Goal: Task Accomplishment & Management: Use online tool/utility

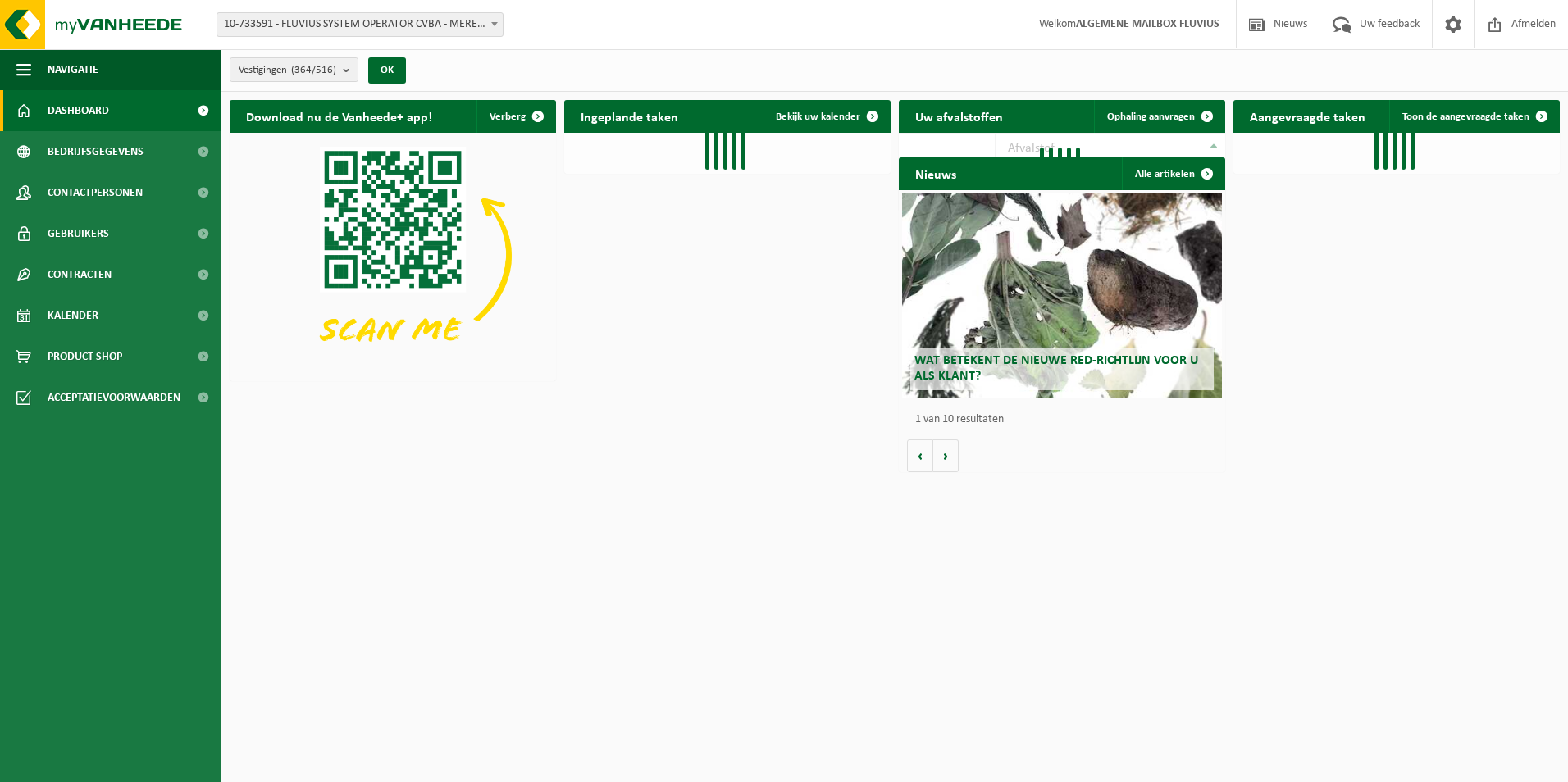
click at [495, 23] on b at bounding box center [494, 24] width 7 height 4
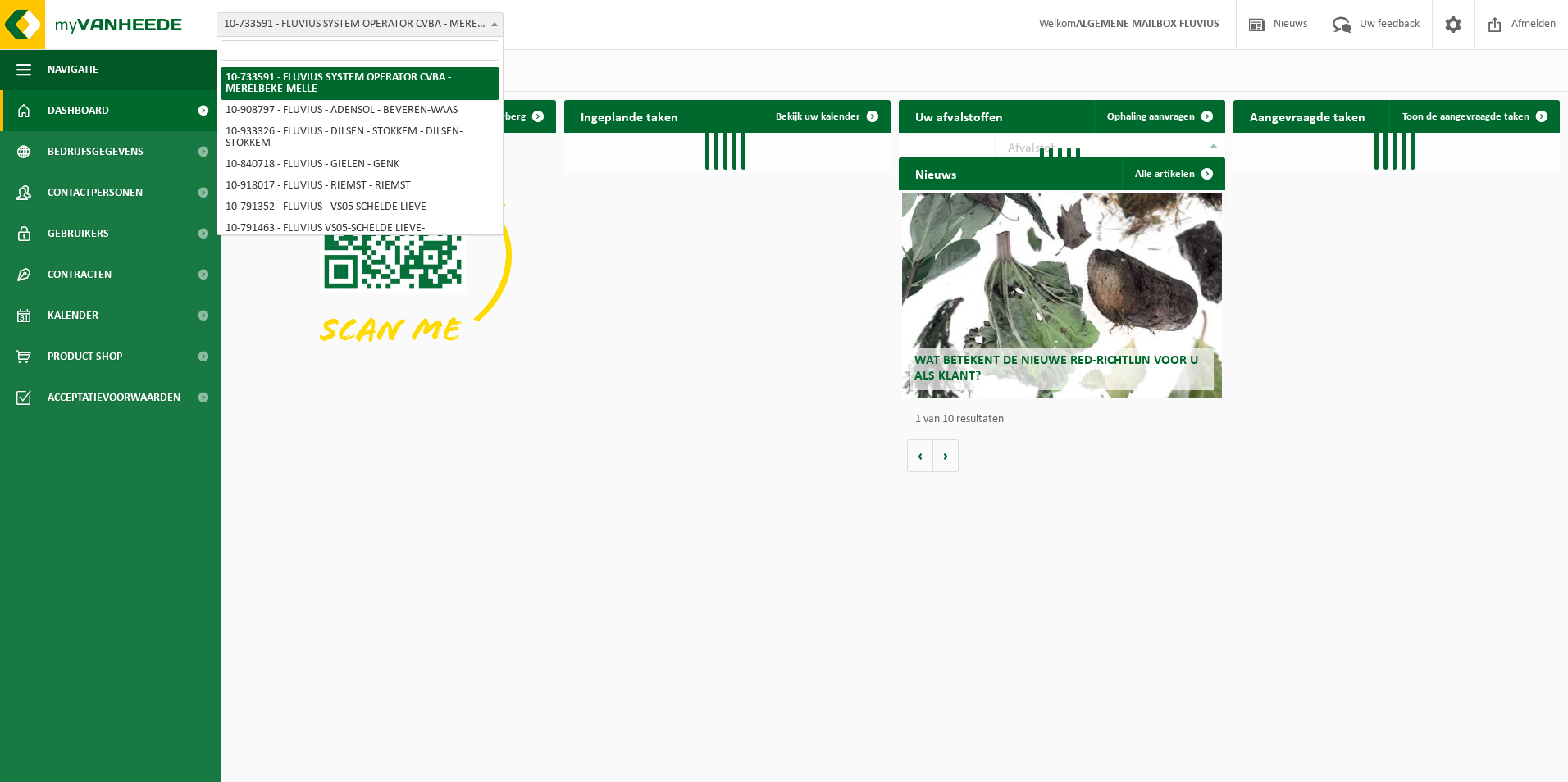
click at [366, 47] on input "search" at bounding box center [359, 50] width 279 height 20
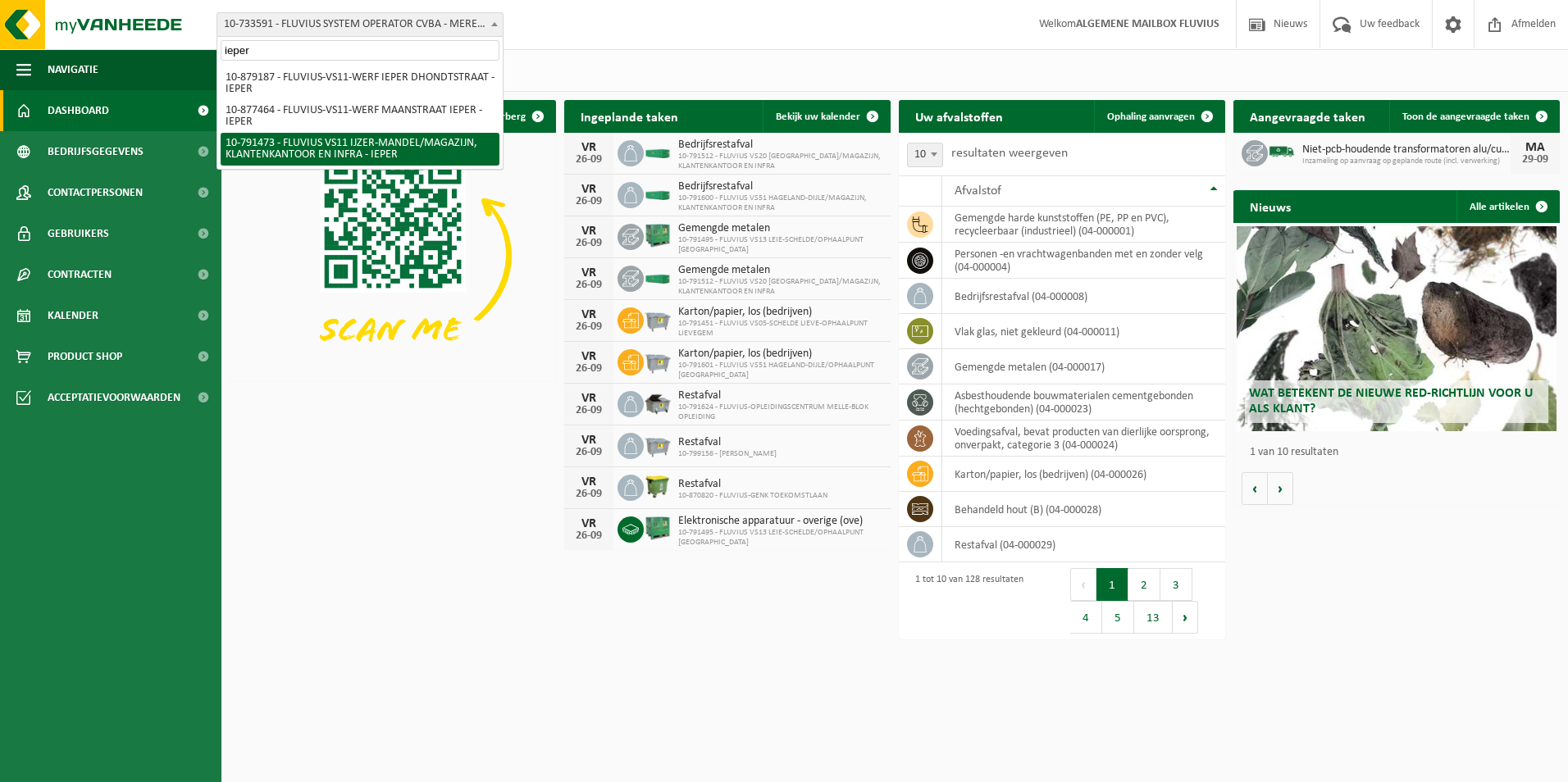
type input "ieper"
select select "30223"
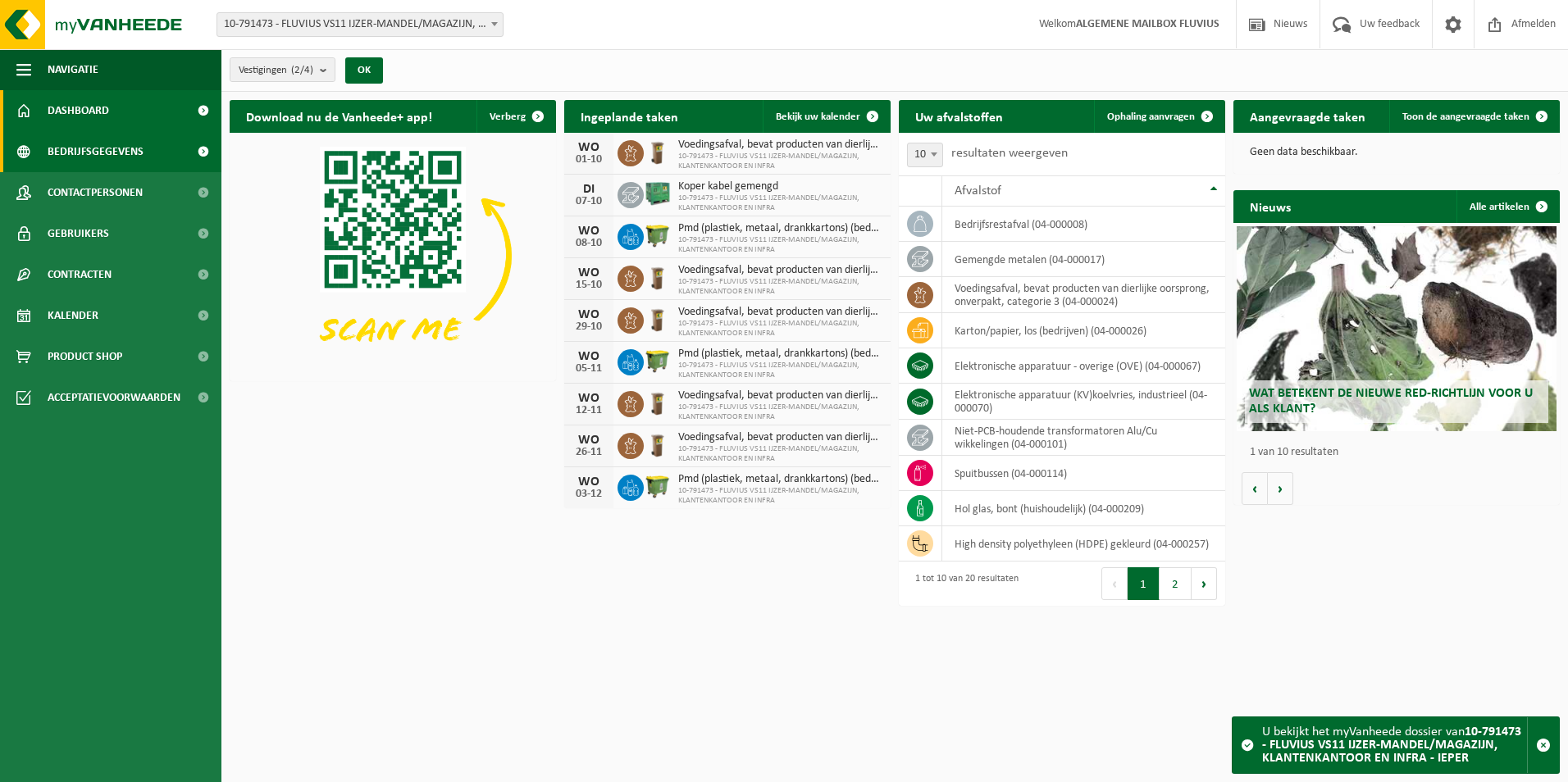
click at [96, 145] on span "Bedrijfsgegevens" at bounding box center [96, 152] width 96 height 41
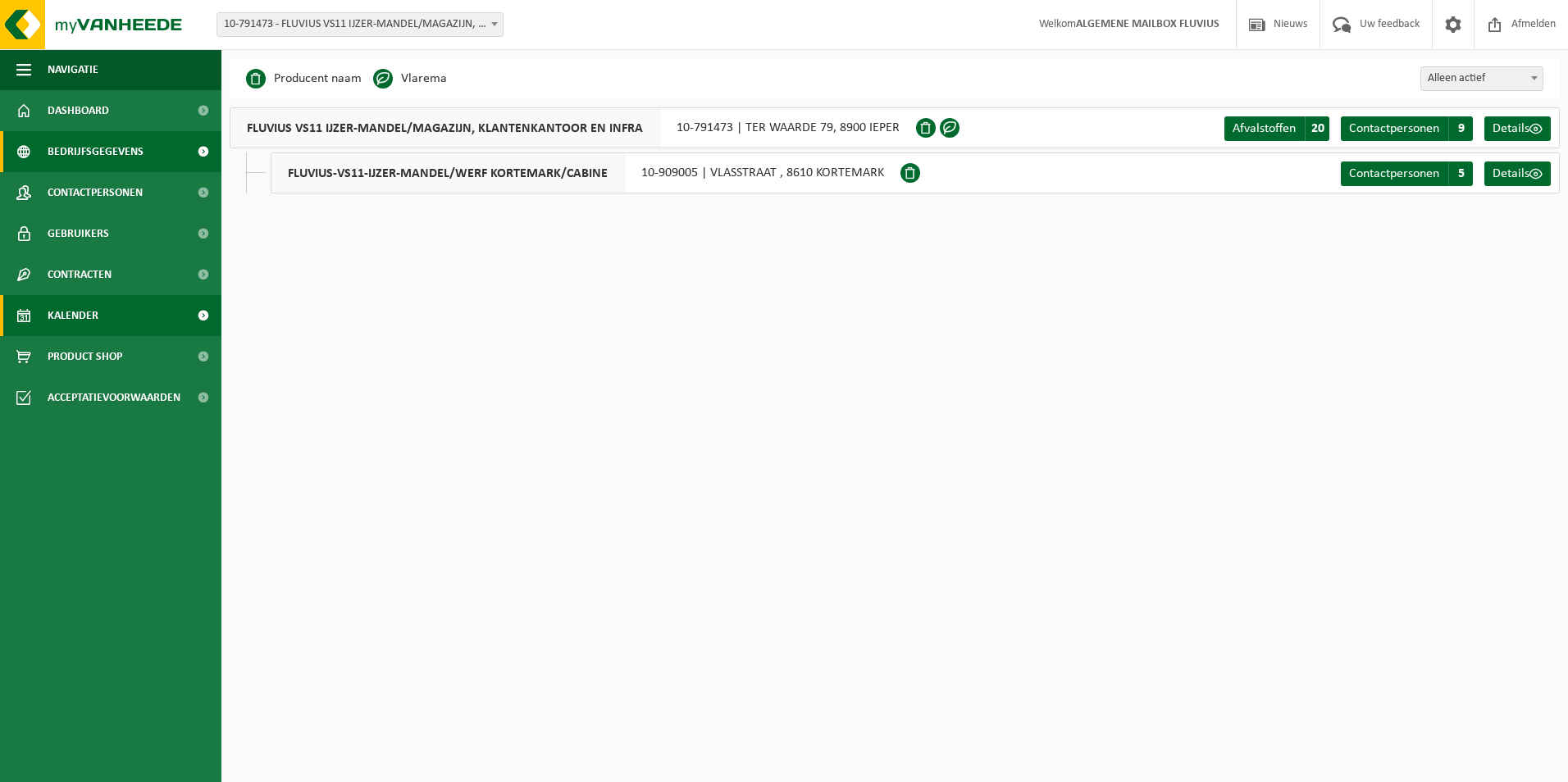
click at [91, 314] on span "Kalender" at bounding box center [73, 316] width 51 height 41
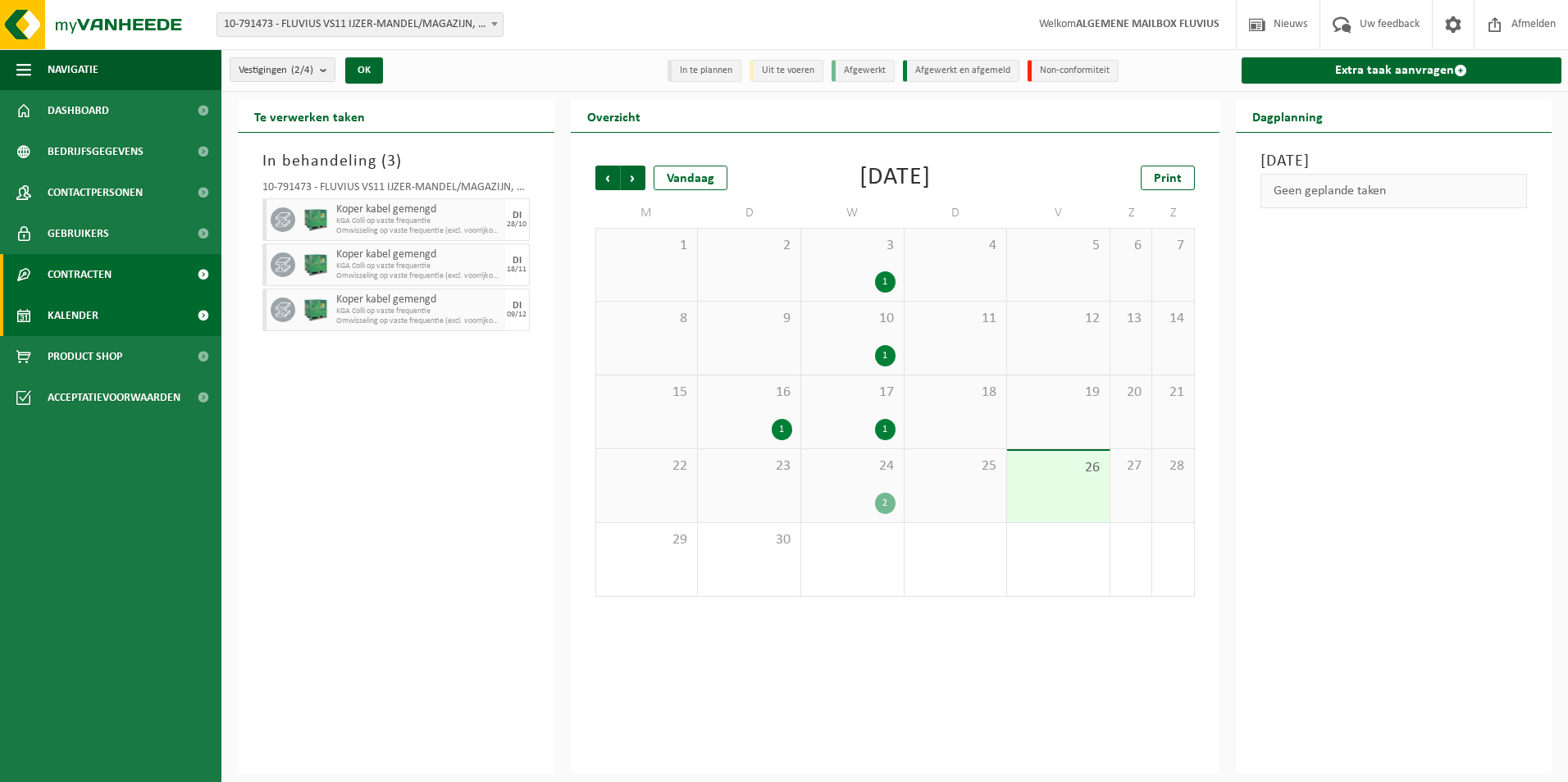
click at [68, 277] on span "Contracten" at bounding box center [79, 275] width 64 height 41
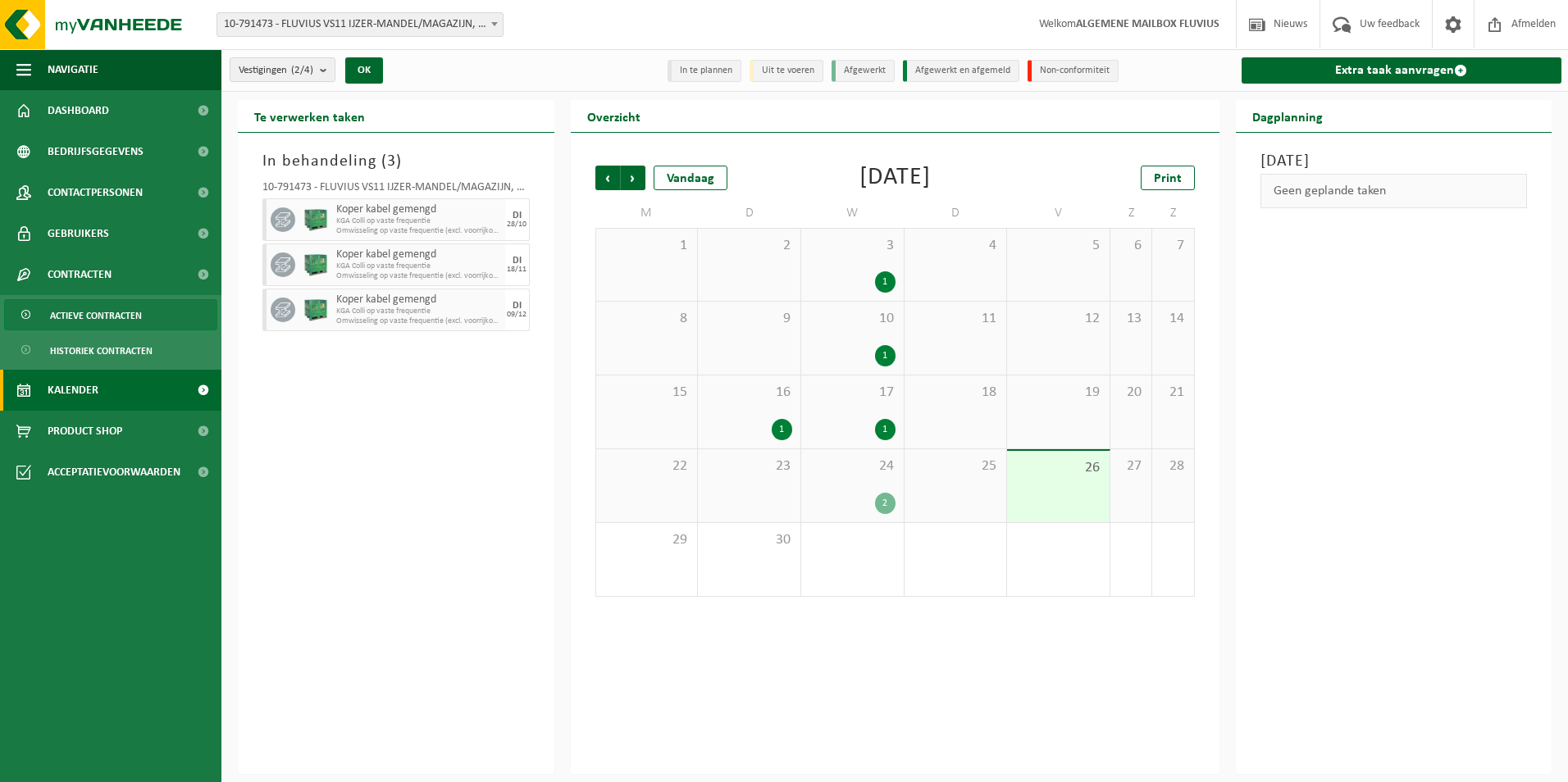
click at [85, 312] on span "Actieve contracten" at bounding box center [96, 316] width 92 height 32
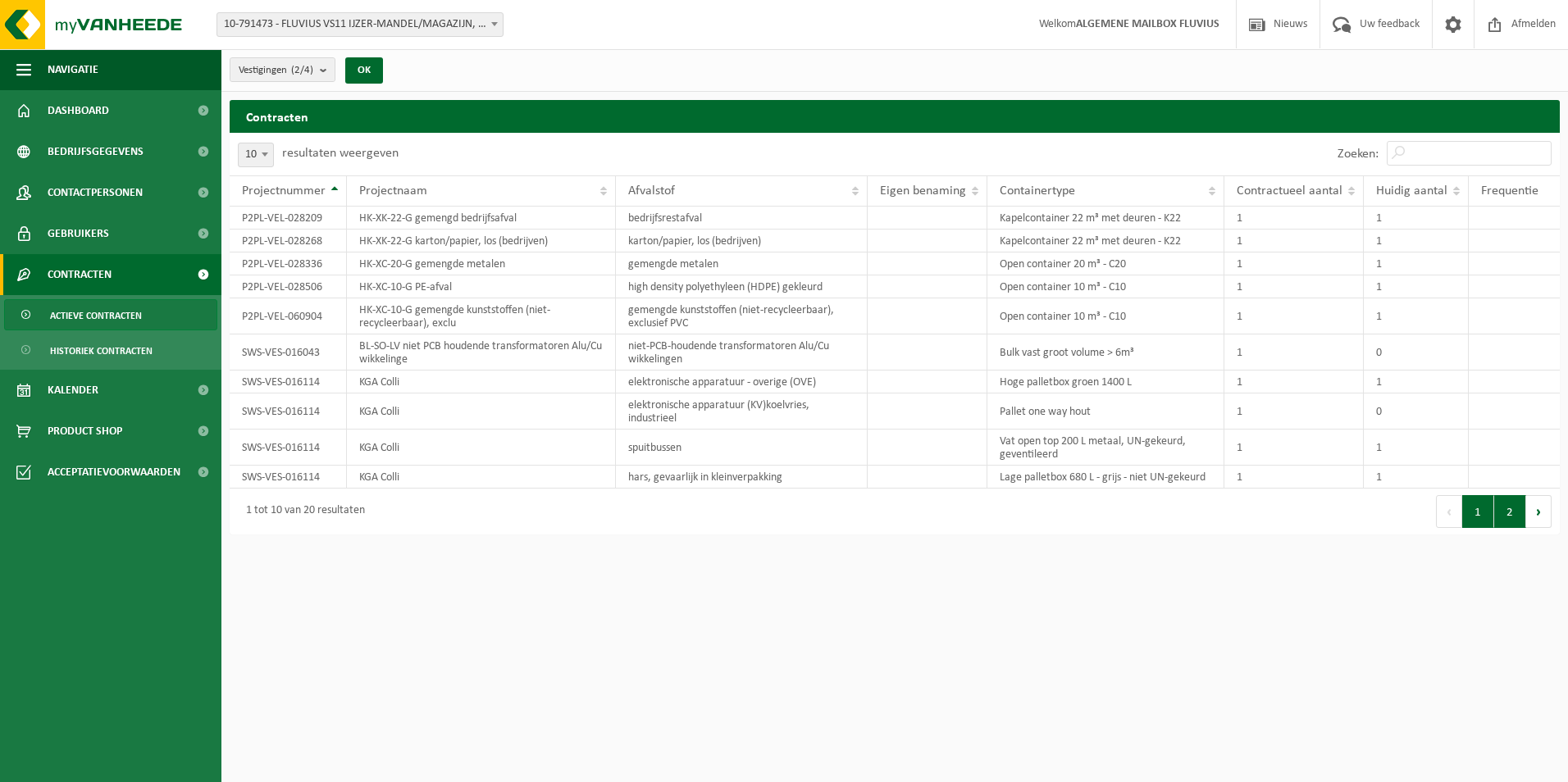
click at [1508, 511] on button "2" at bounding box center [1509, 511] width 32 height 32
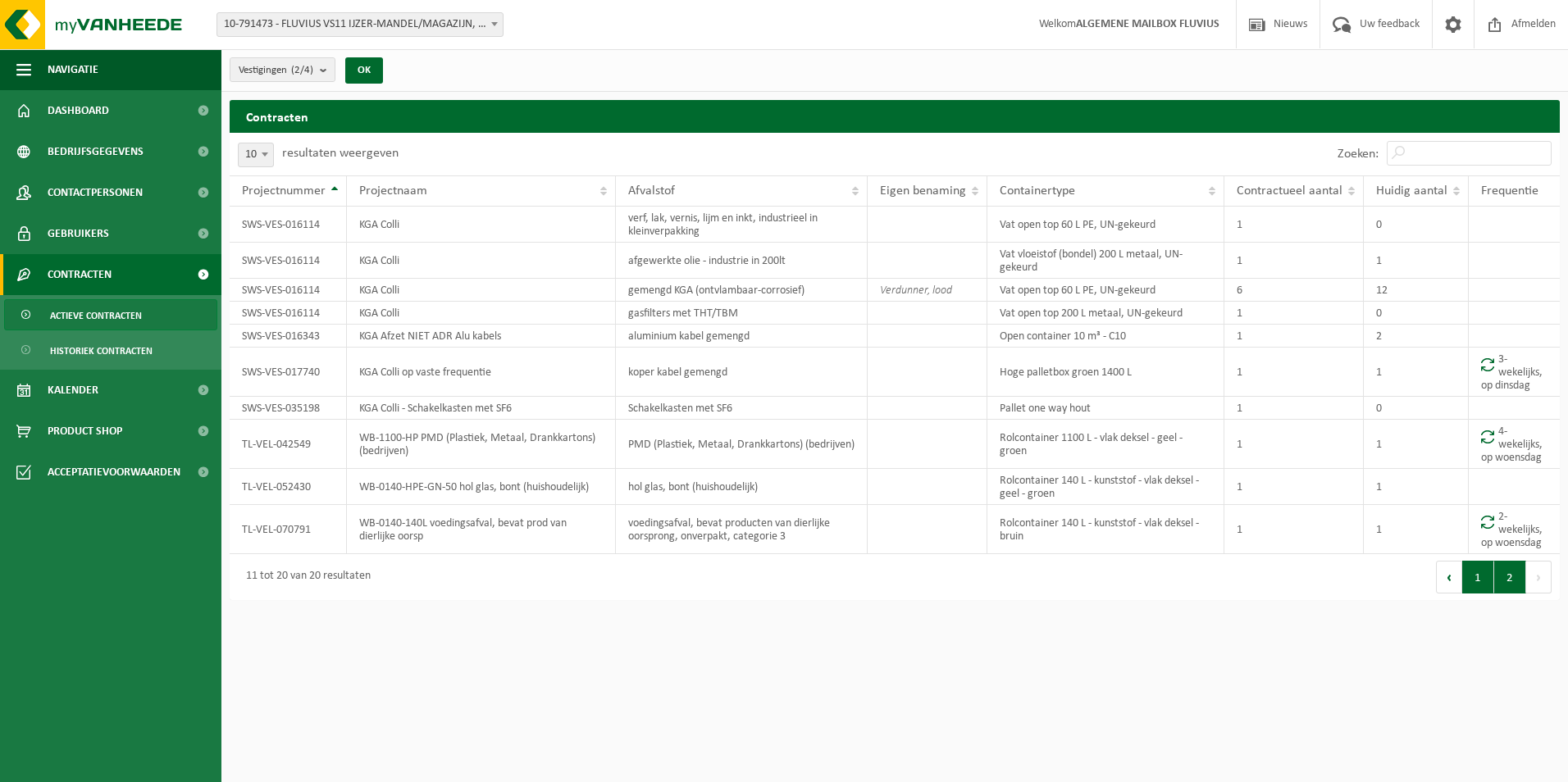
click at [1475, 578] on button "1" at bounding box center [1478, 577] width 32 height 32
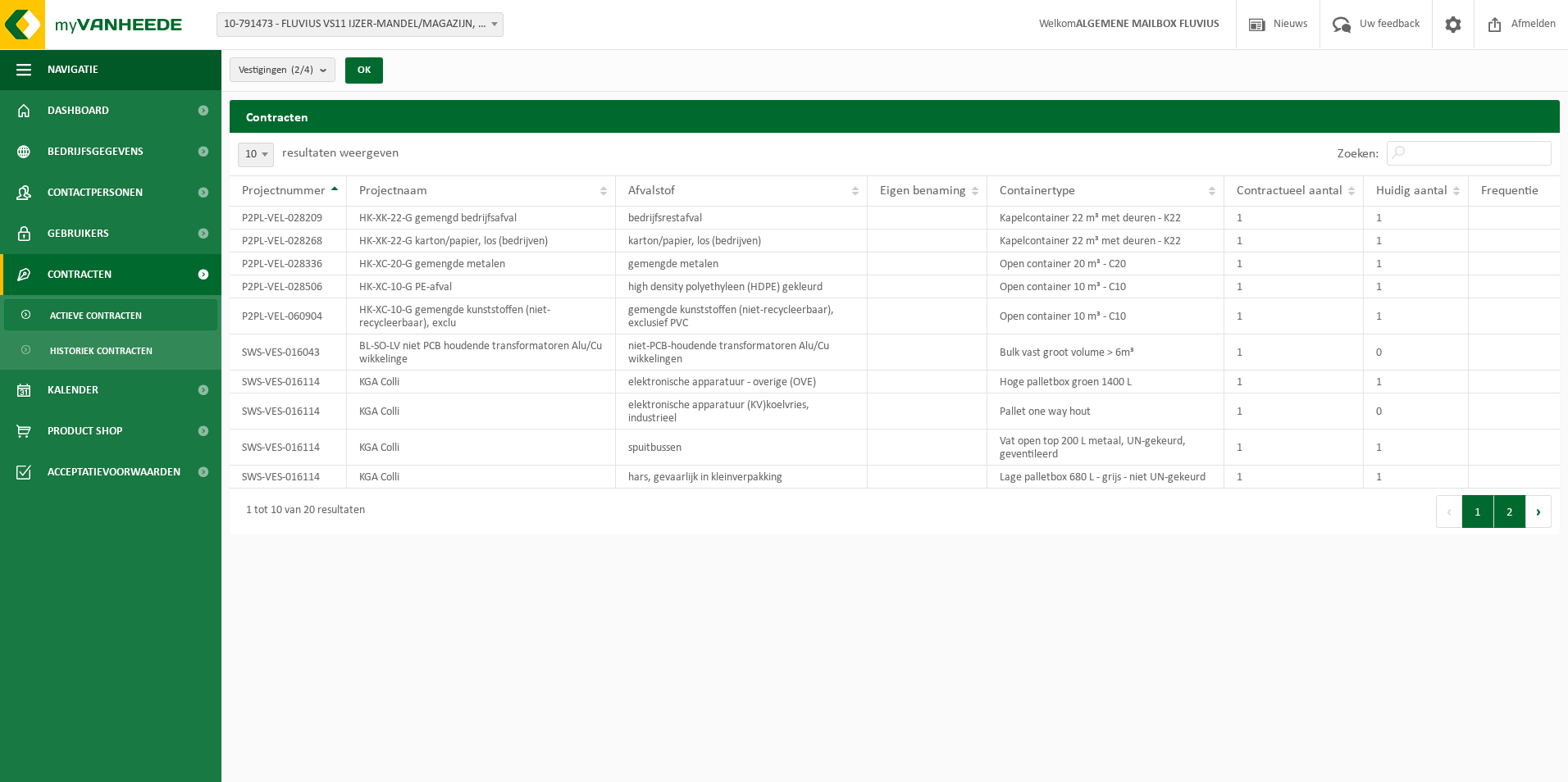
click at [1507, 510] on button "2" at bounding box center [1509, 511] width 32 height 32
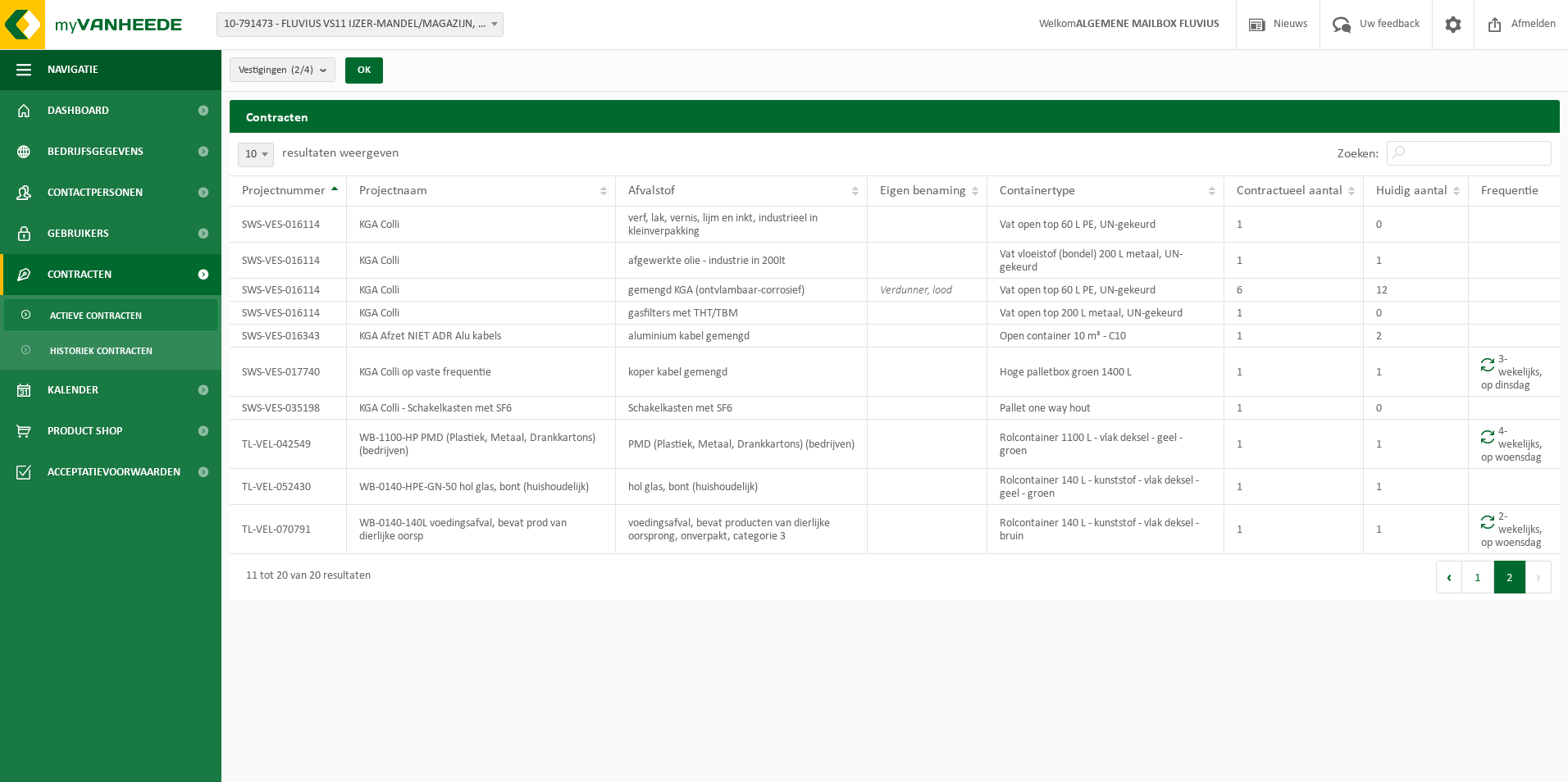
click at [1471, 571] on button "1" at bounding box center [1478, 577] width 32 height 32
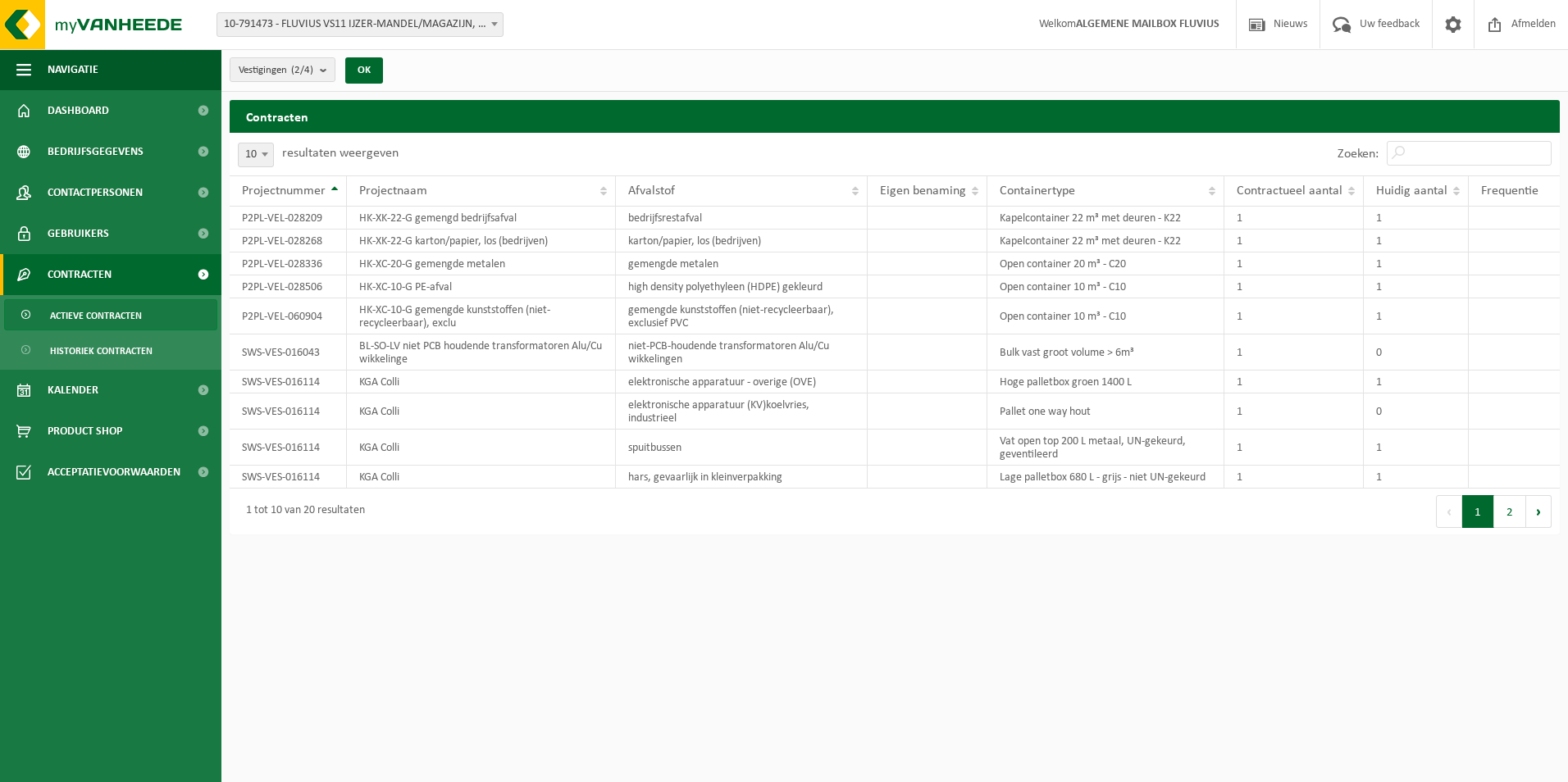
click at [941, 63] on div "Vestigingen (2/4) Alles selecteren Alles deselecteren Actieve selecteren FLUVIU…" at bounding box center [894, 71] width 1346 height 43
click at [1516, 513] on button "2" at bounding box center [1509, 511] width 32 height 32
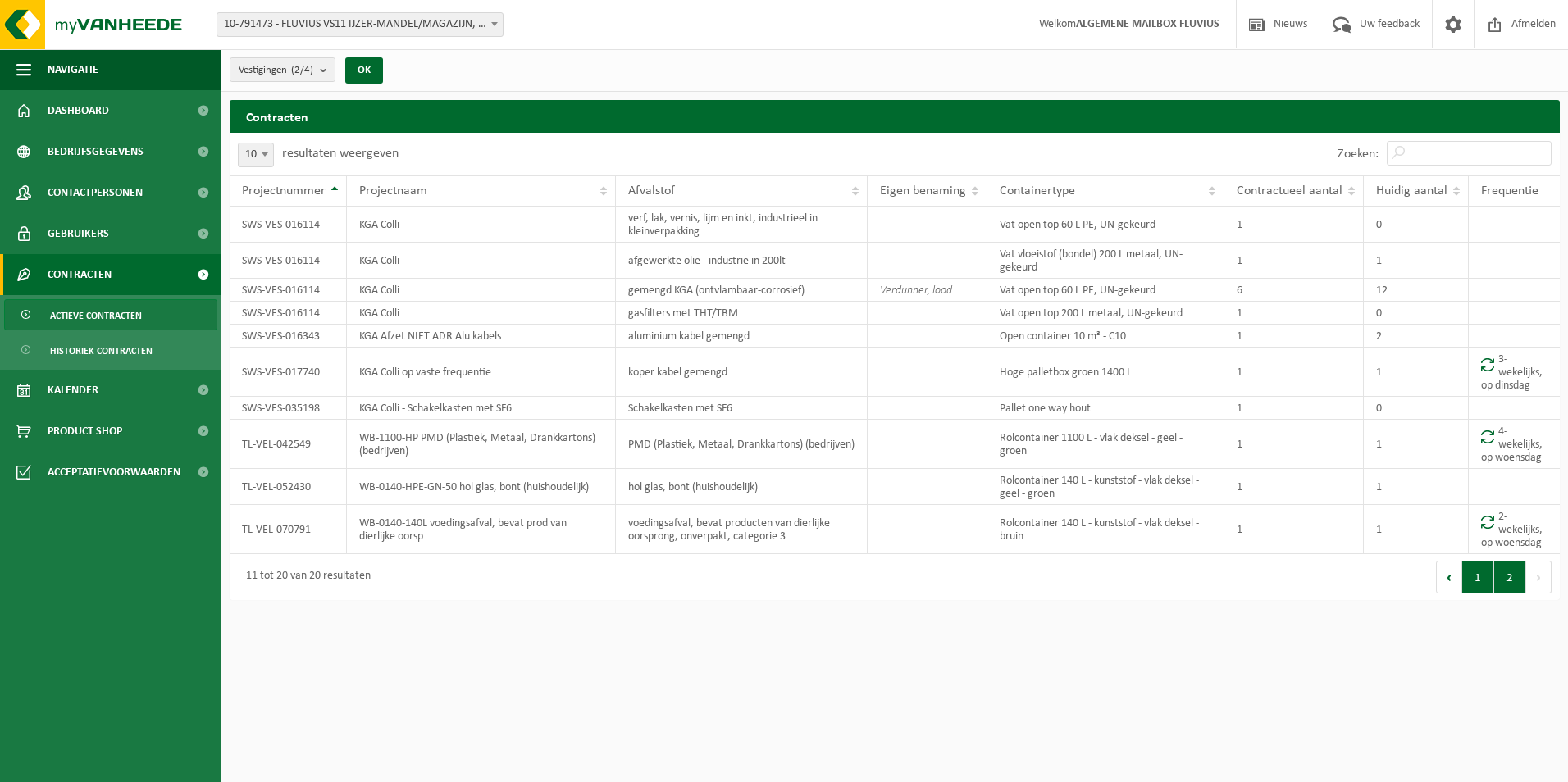
click at [1473, 577] on button "1" at bounding box center [1478, 577] width 32 height 32
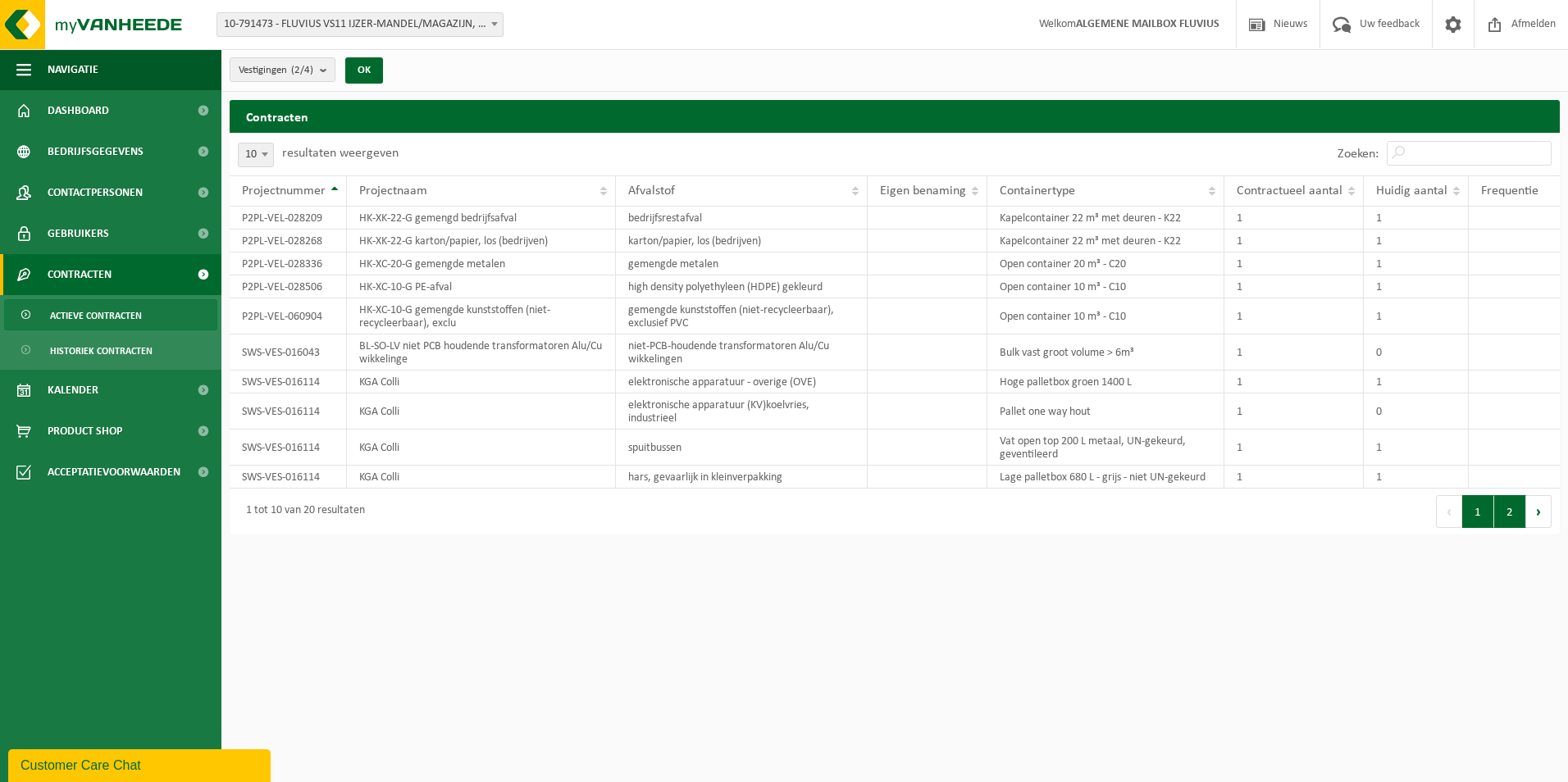
click at [1503, 510] on button "2" at bounding box center [1509, 511] width 32 height 32
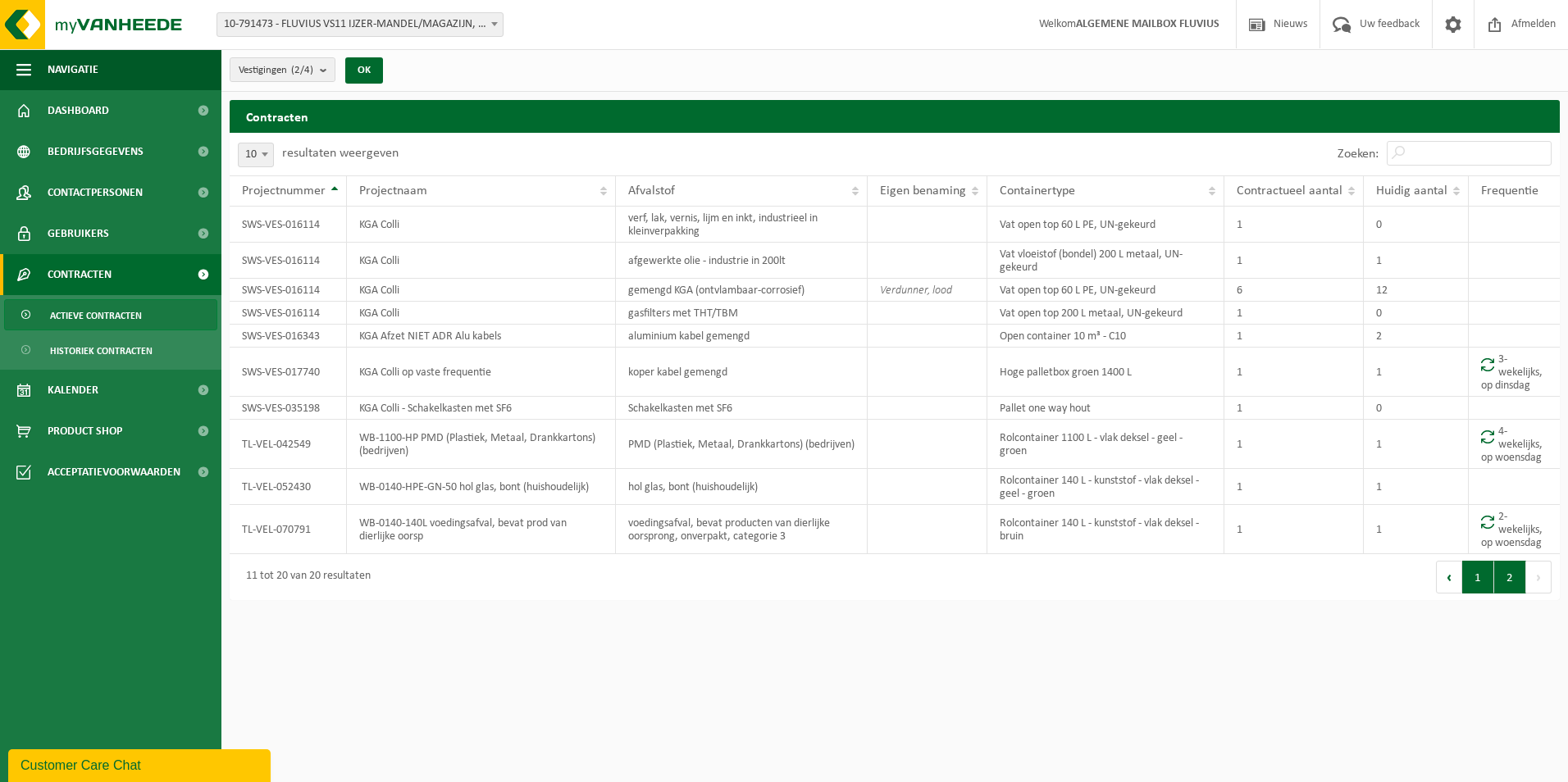
click at [1480, 578] on button "1" at bounding box center [1478, 577] width 32 height 32
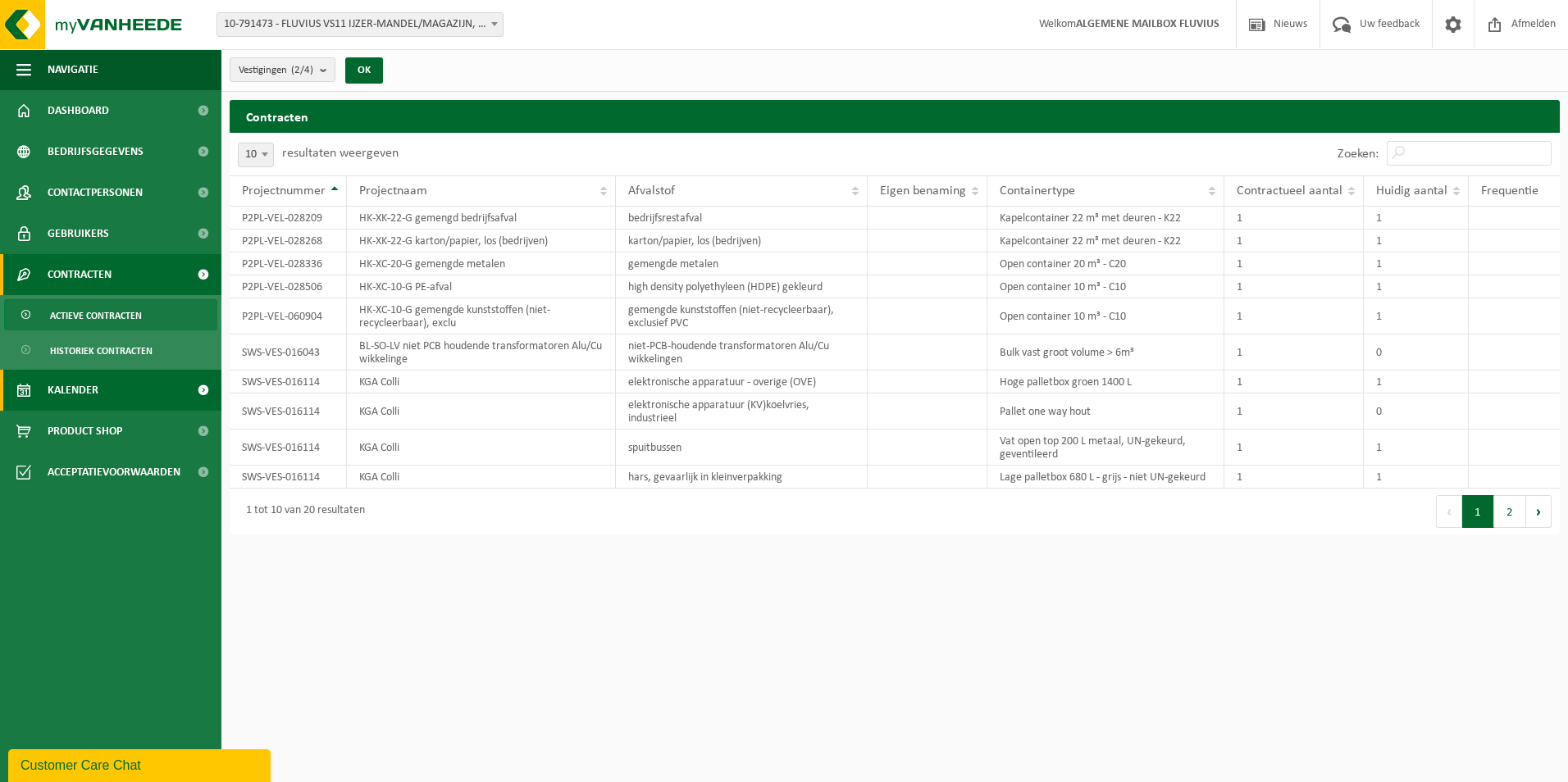
click at [73, 375] on span "Kalender" at bounding box center [73, 390] width 51 height 41
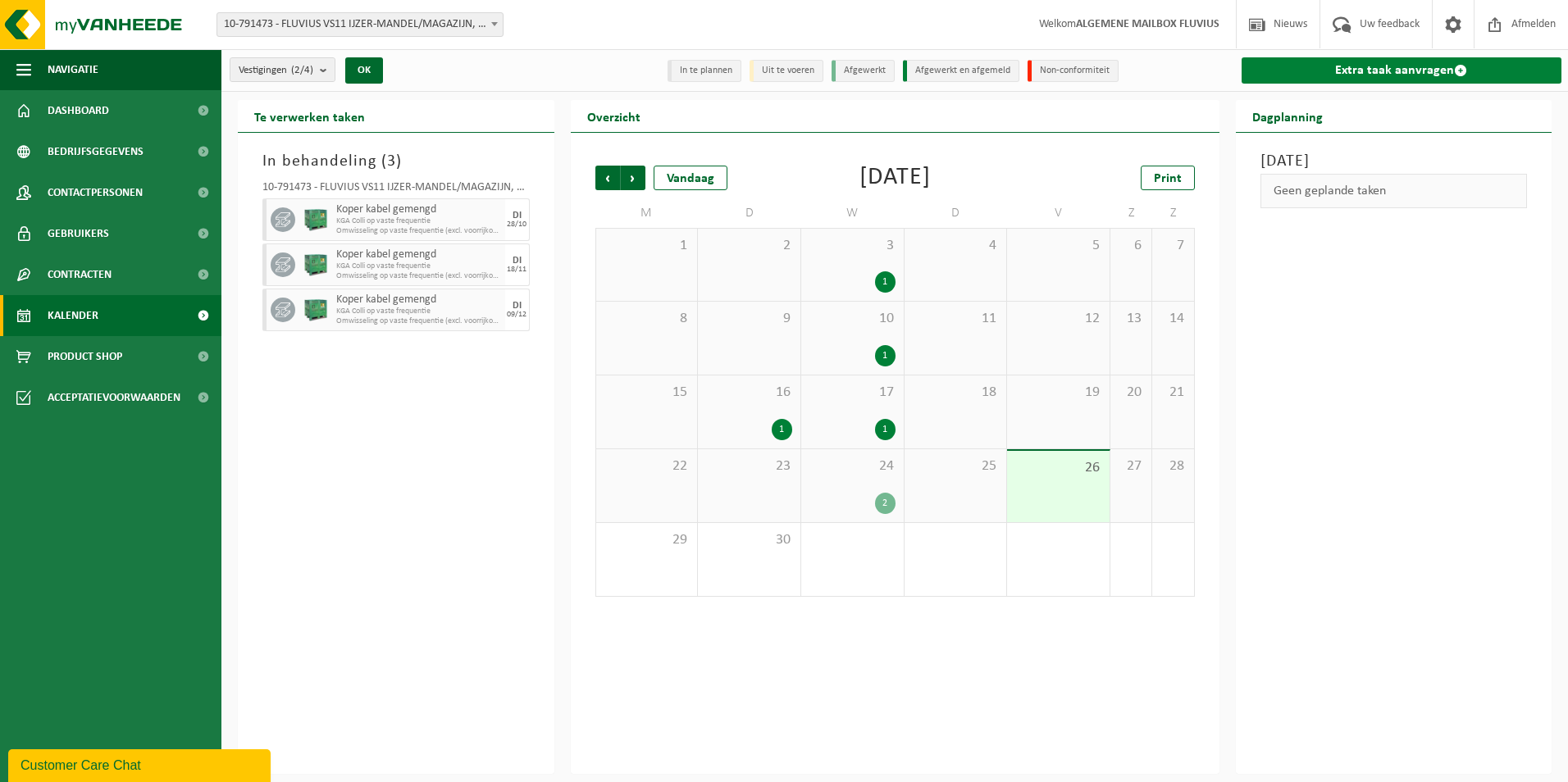
click at [1390, 72] on link "Extra taak aanvragen" at bounding box center [1402, 70] width 321 height 26
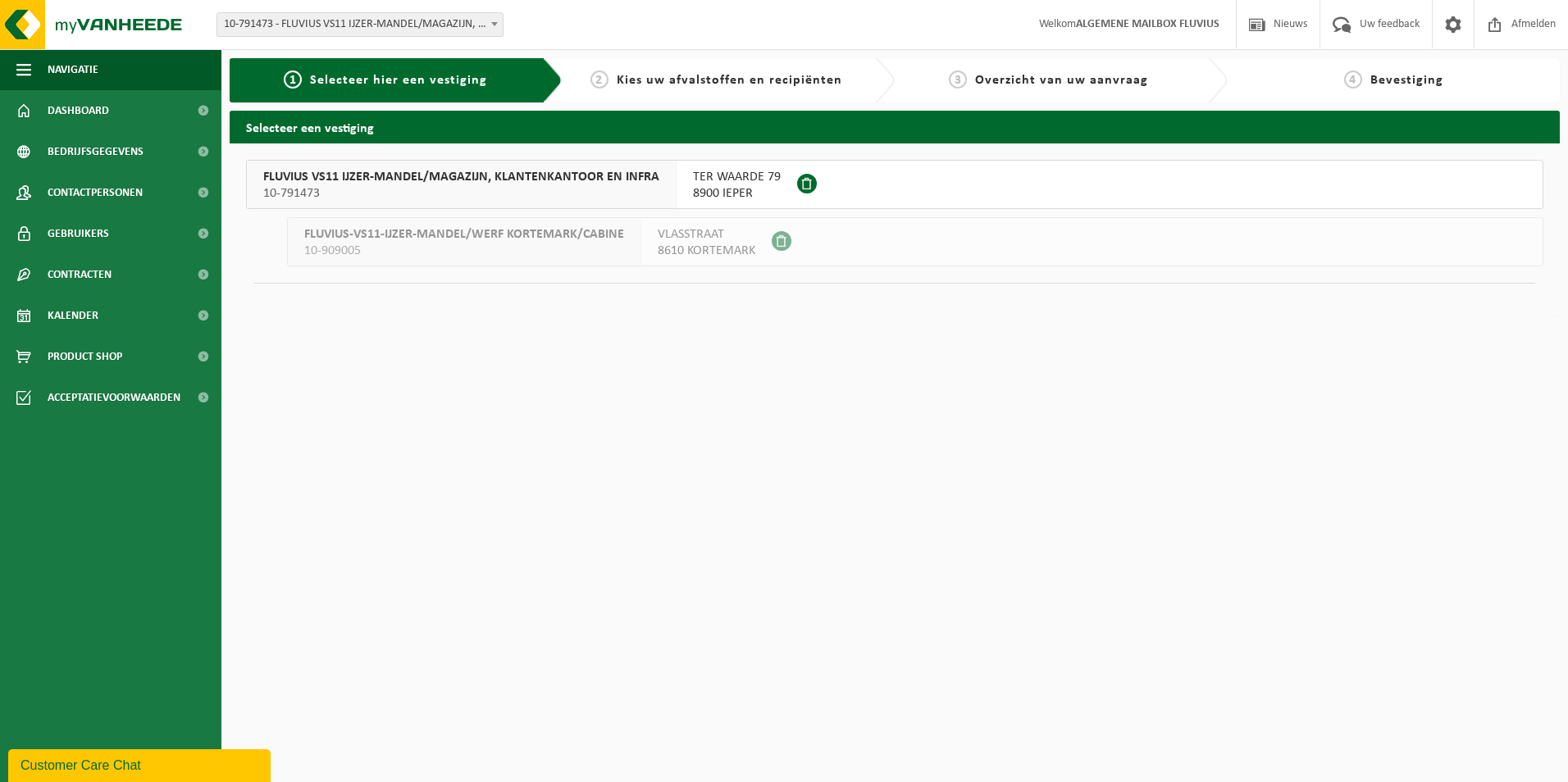
click at [417, 173] on span "FLUVIUS VS11 IJZER-MANDEL/MAGAZIJN, KLANTENKANTOOR EN INFRA" at bounding box center [461, 177] width 396 height 16
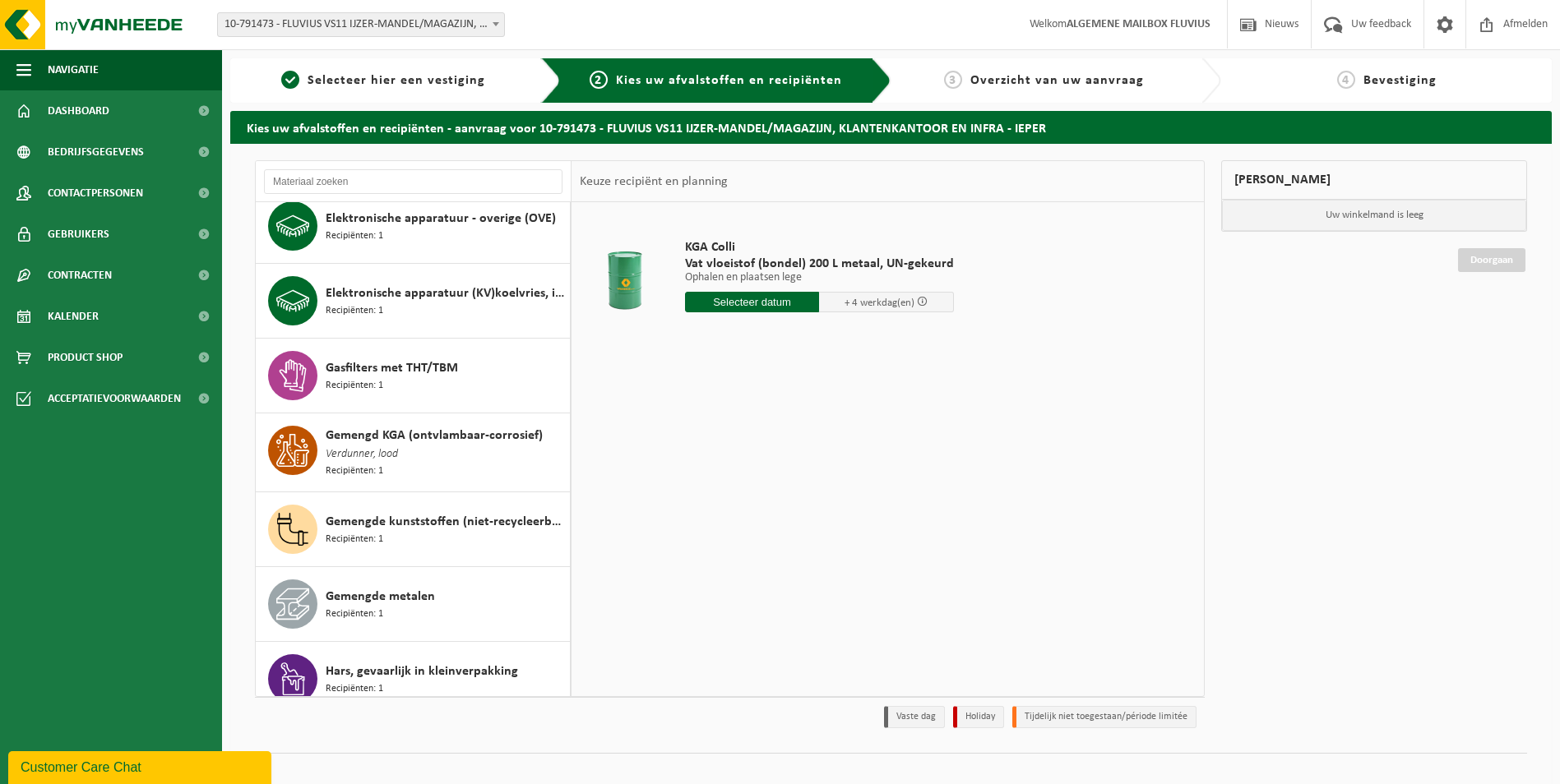
scroll to position [267, 0]
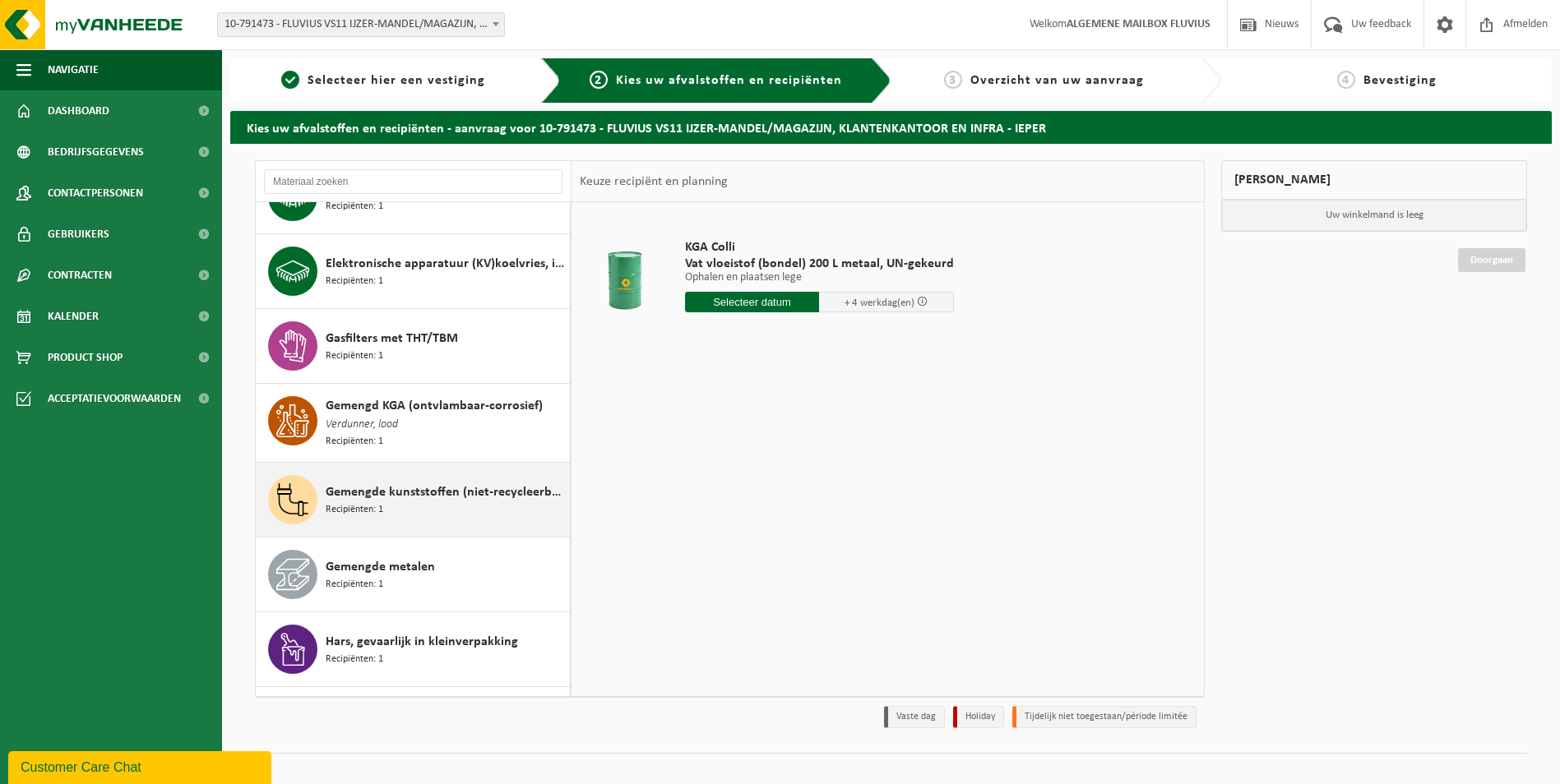
click at [408, 490] on span "Gemengde kunststoffen (niet-recycleerbaar), exclusief PVC" at bounding box center [445, 492] width 240 height 20
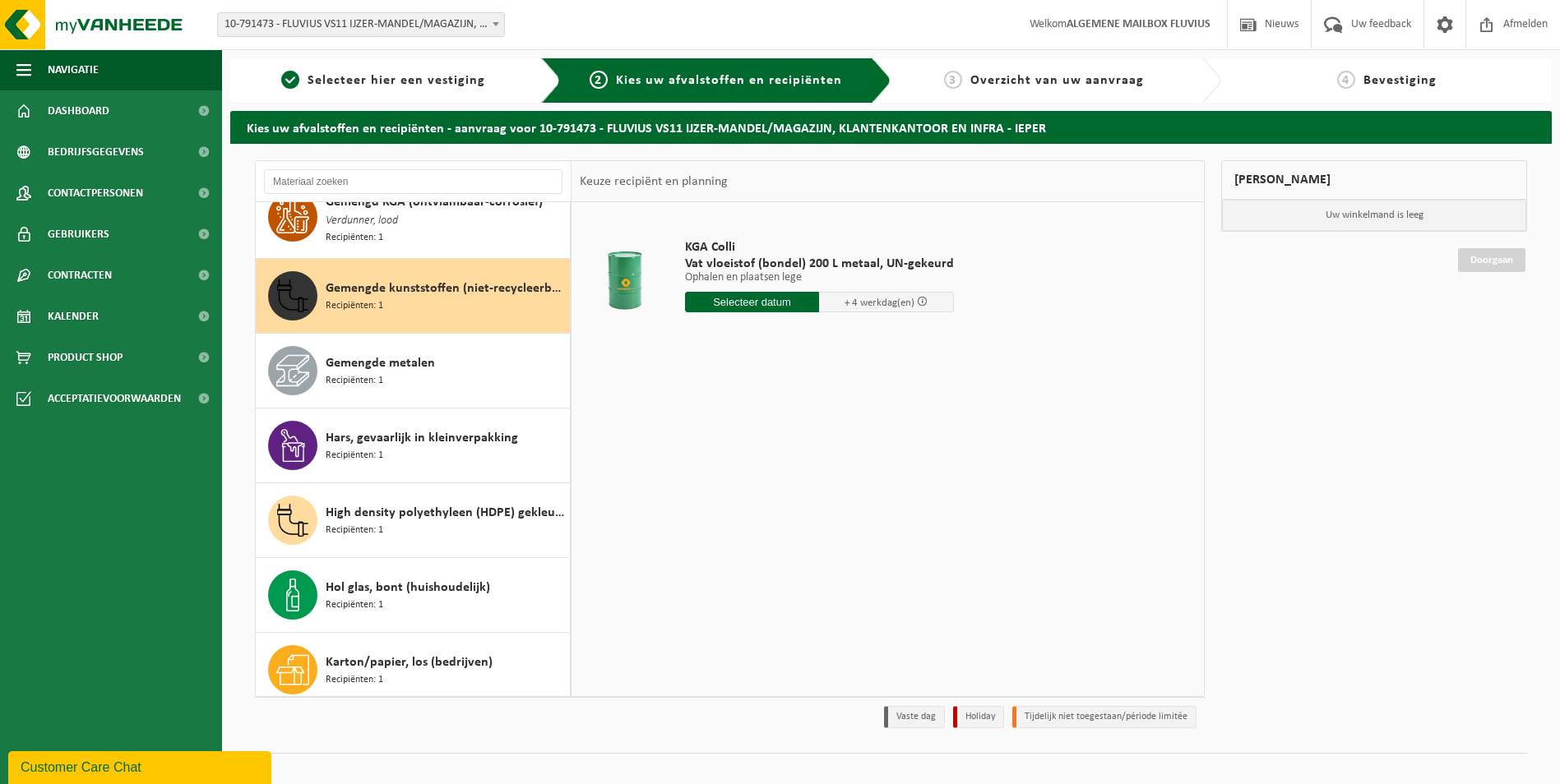
scroll to position [526, 0]
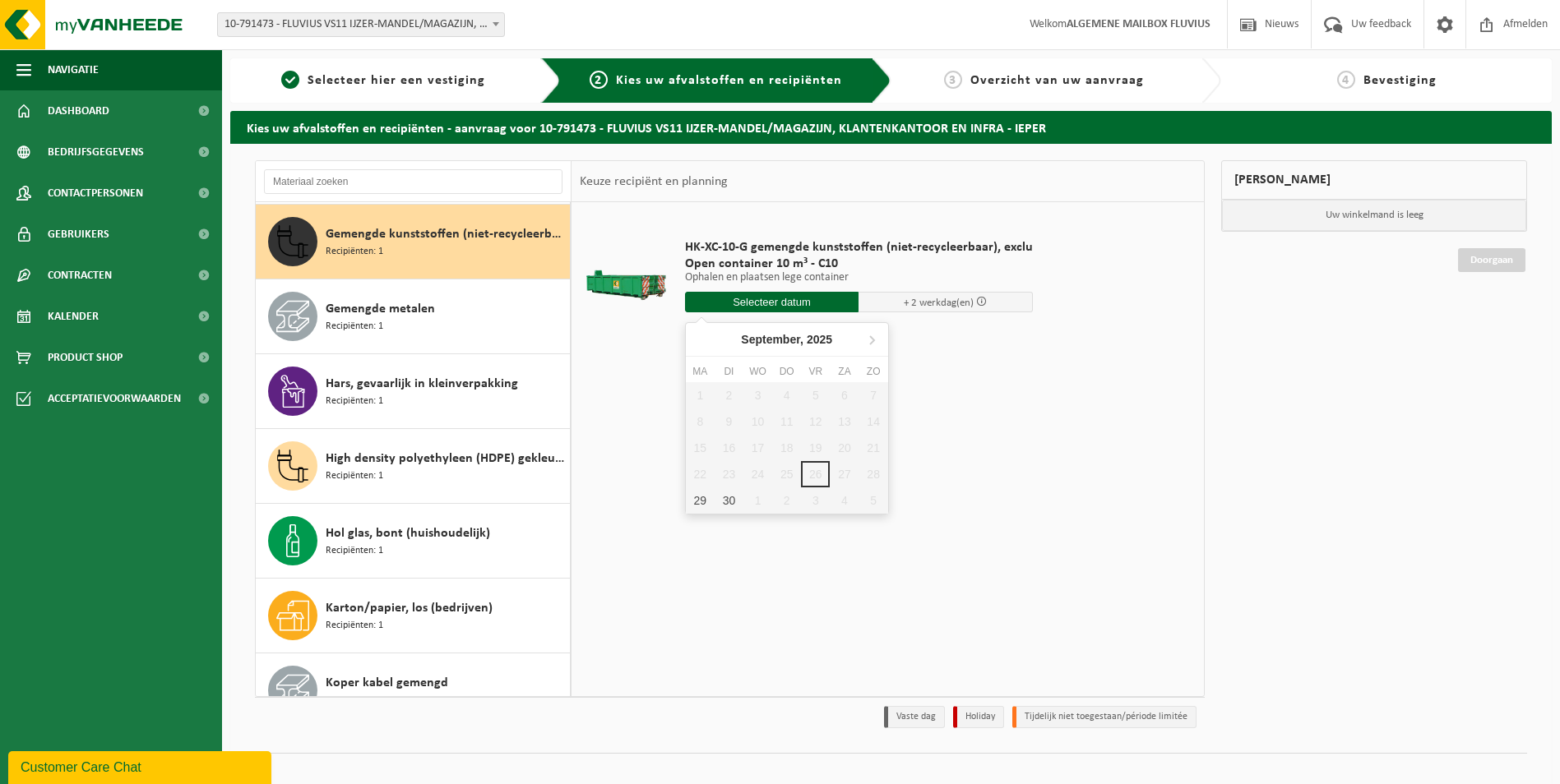
click at [795, 297] on input "text" at bounding box center [772, 302] width 175 height 21
click at [699, 497] on div "29" at bounding box center [700, 501] width 29 height 27
type input "Van 2025-09-29"
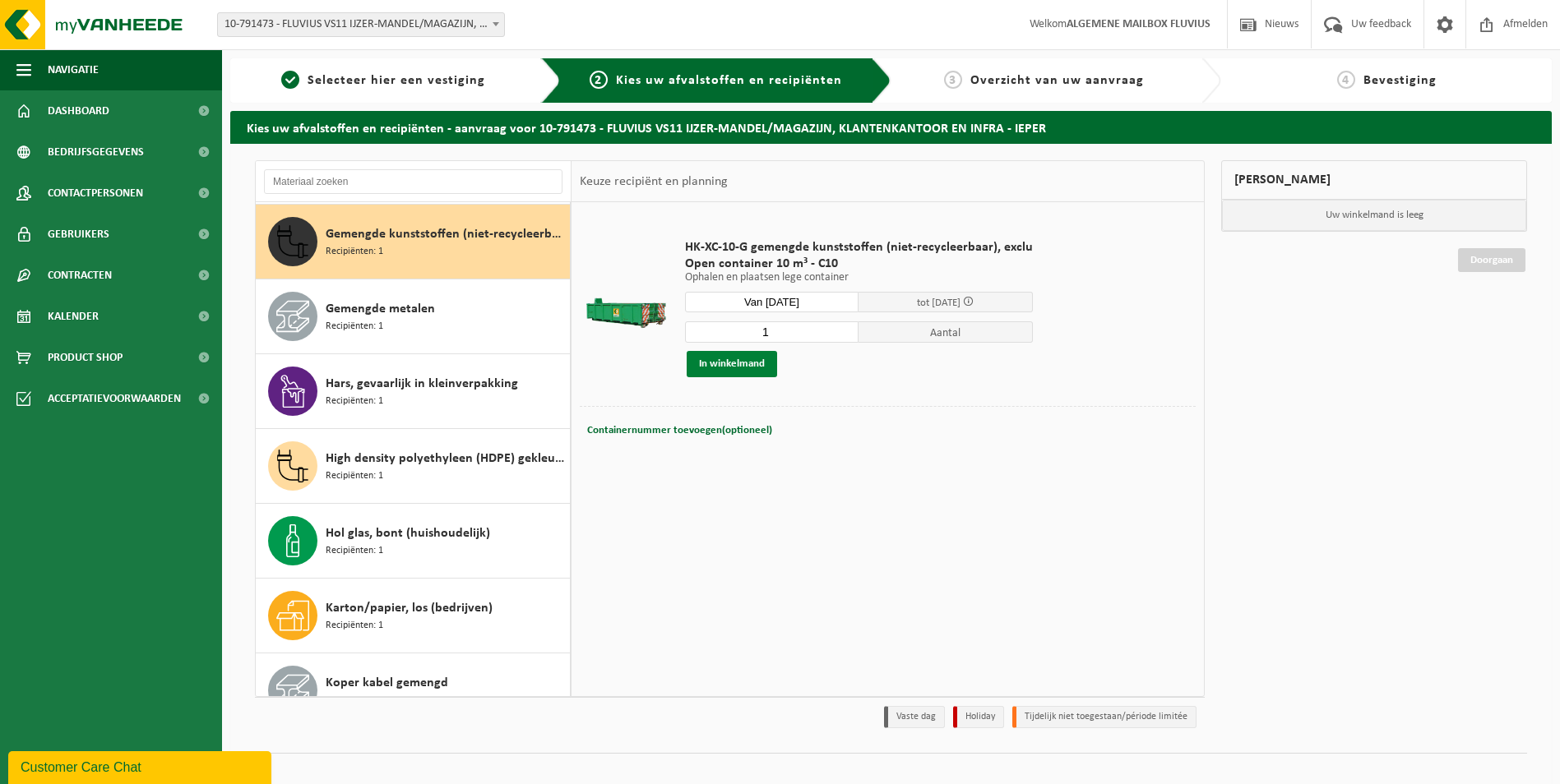
click at [726, 359] on button "In winkelmand" at bounding box center [732, 364] width 91 height 27
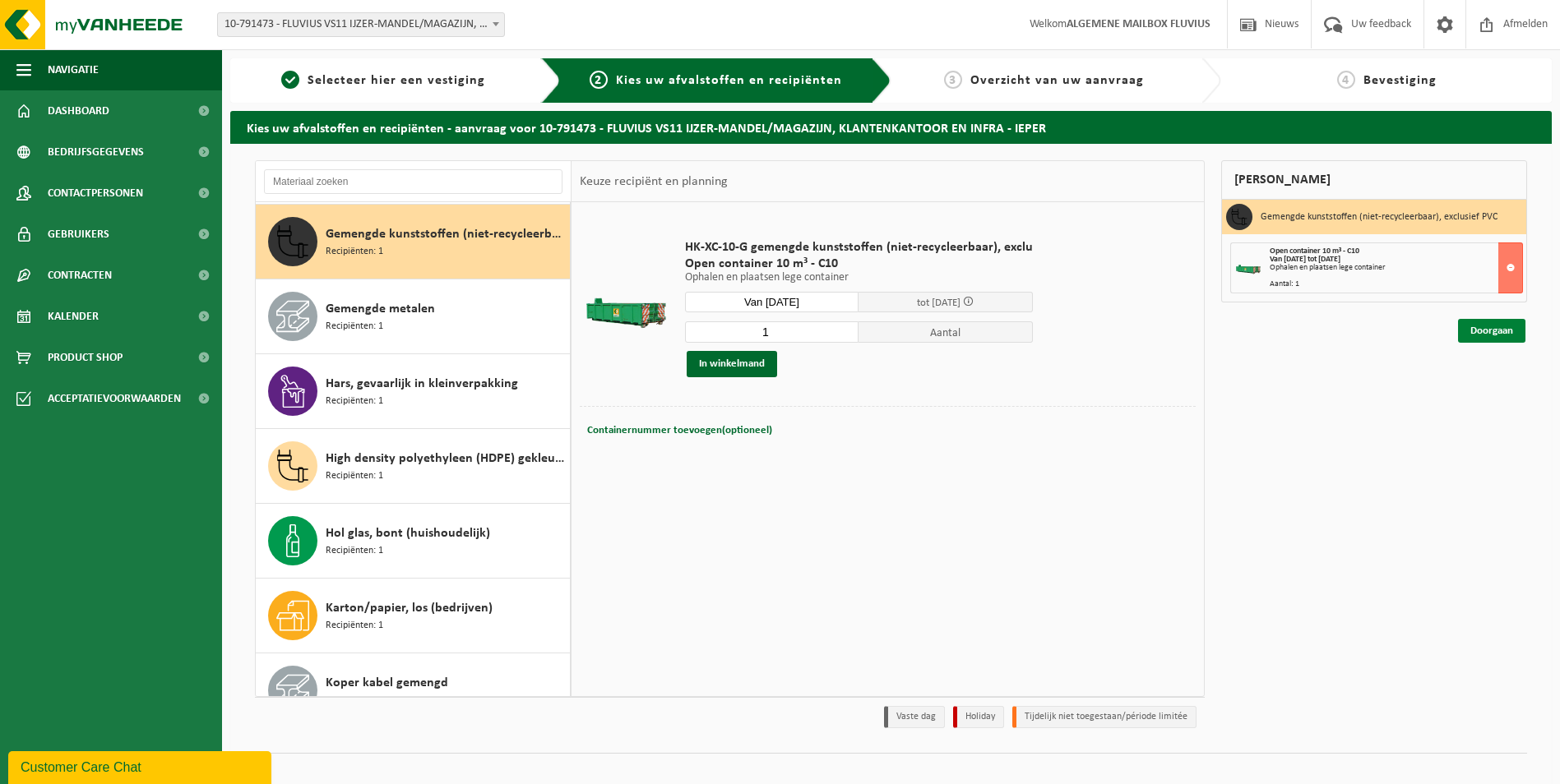
click at [1482, 328] on link "Doorgaan" at bounding box center [1492, 331] width 68 height 24
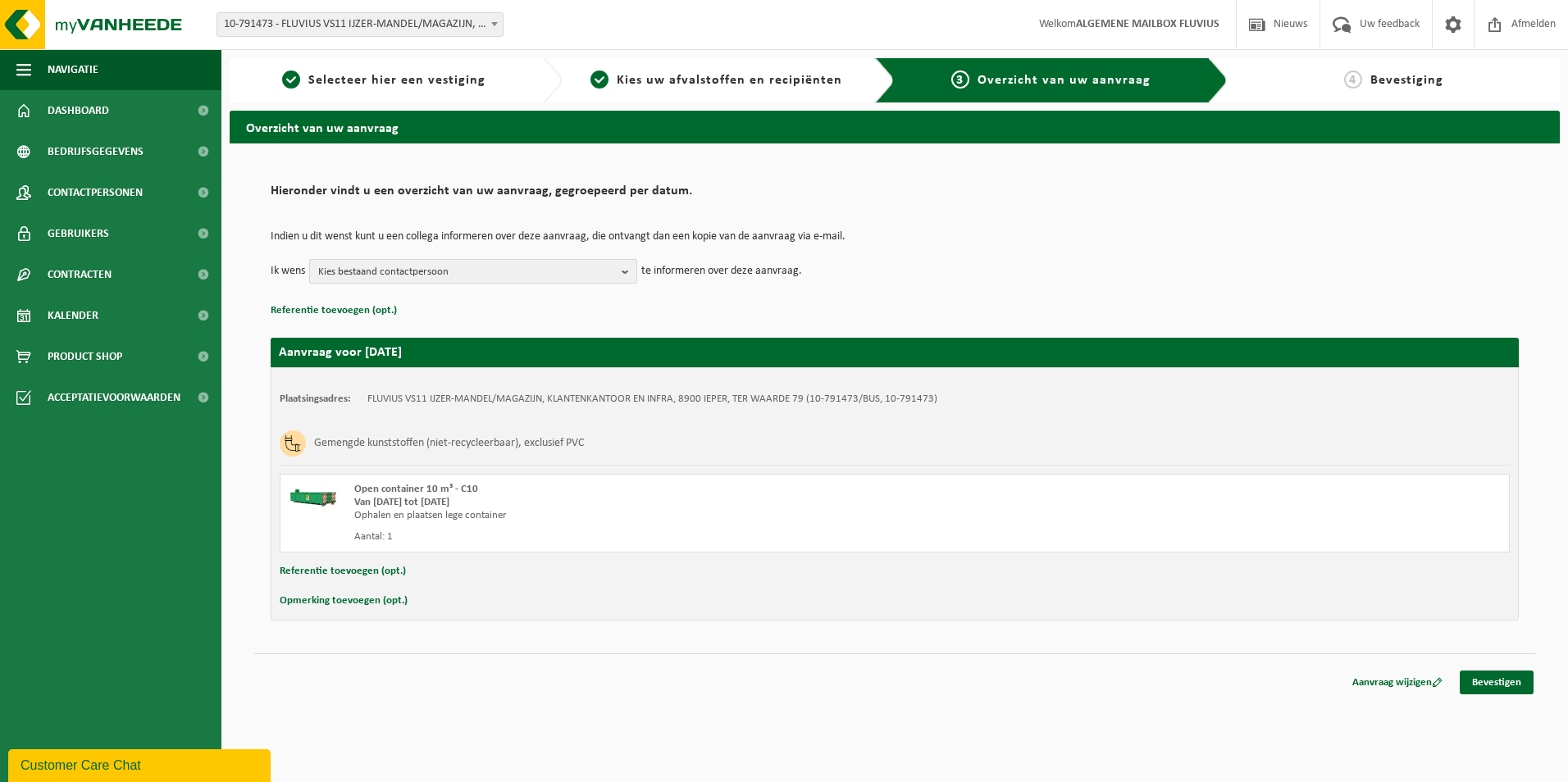
click at [625, 273] on b "button" at bounding box center [628, 271] width 15 height 23
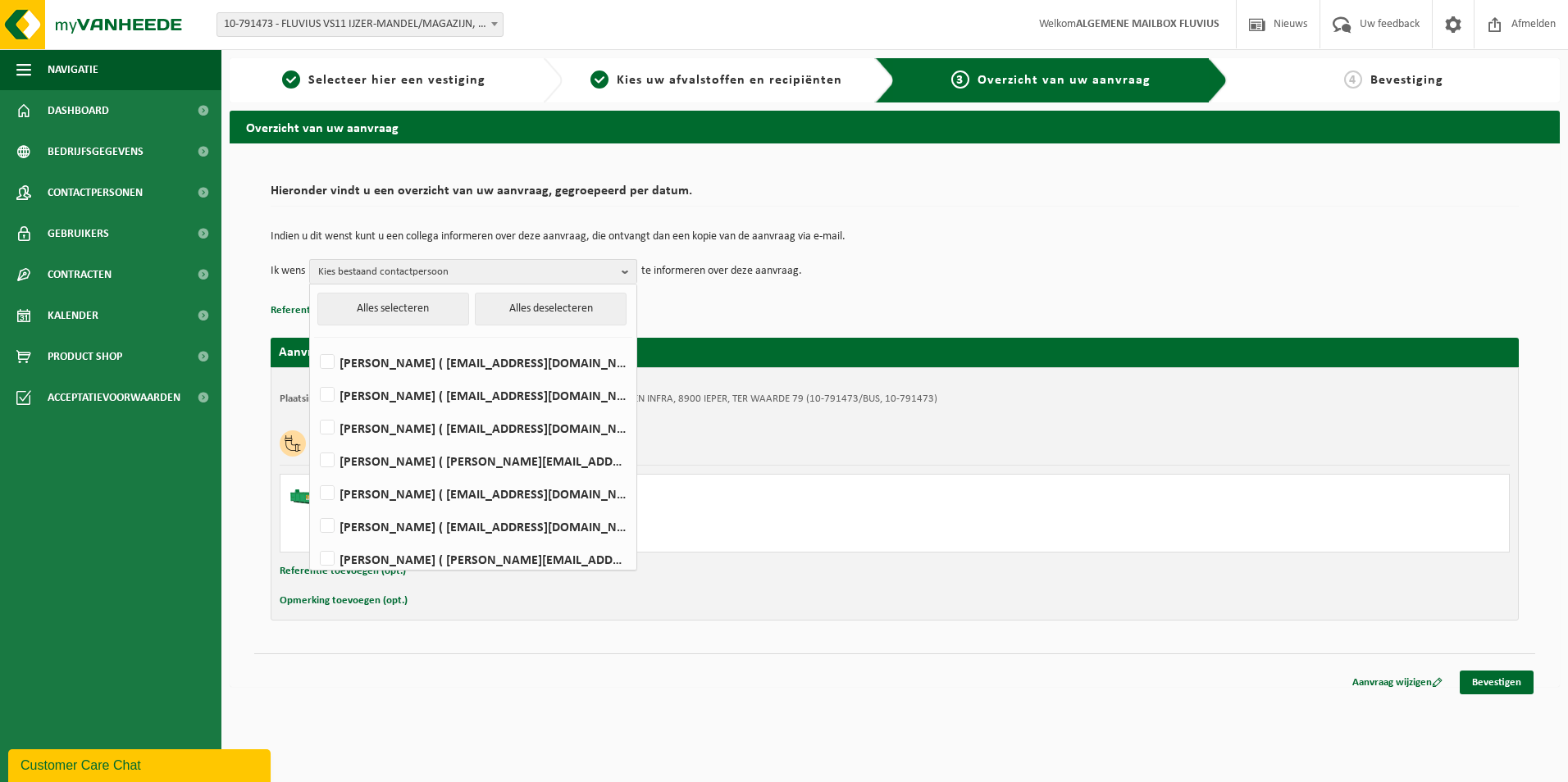
click at [902, 188] on h2 "Hieronder vindt u een overzicht van uw aanvraag, gegroepeerd per datum." at bounding box center [895, 196] width 1248 height 22
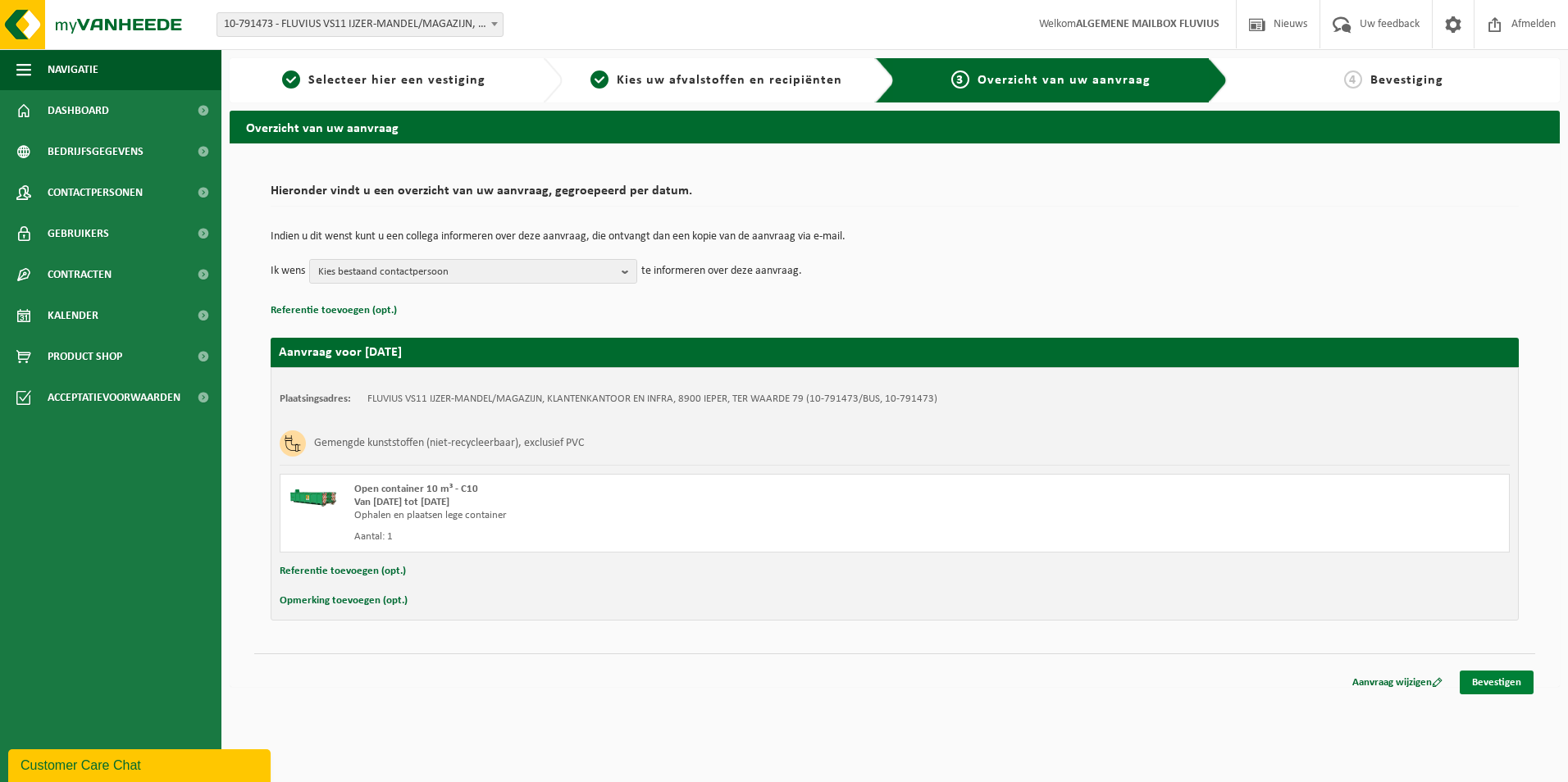
click at [1509, 682] on link "Bevestigen" at bounding box center [1496, 683] width 73 height 24
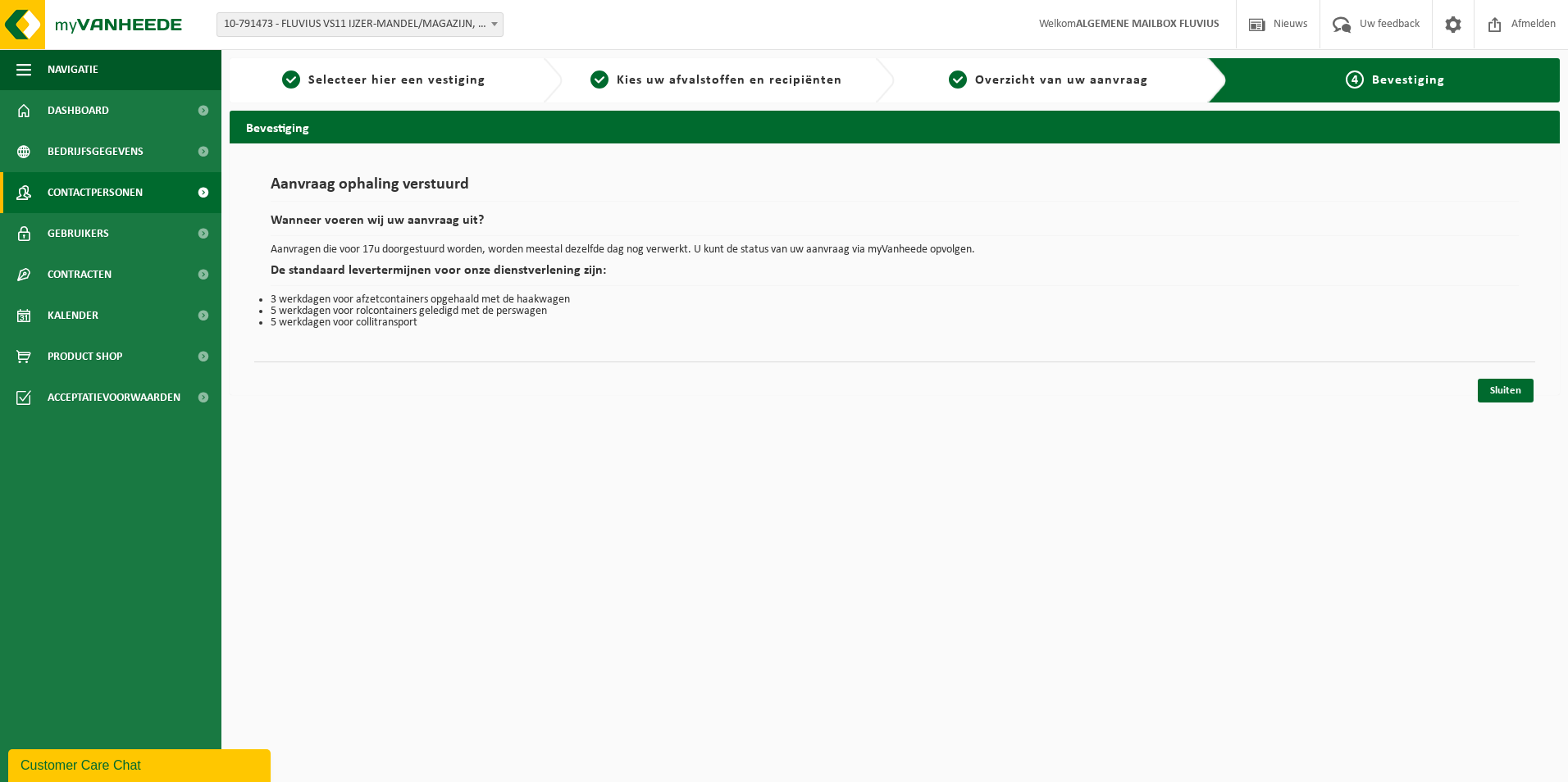
click at [104, 186] on span "Contactpersonen" at bounding box center [95, 193] width 95 height 41
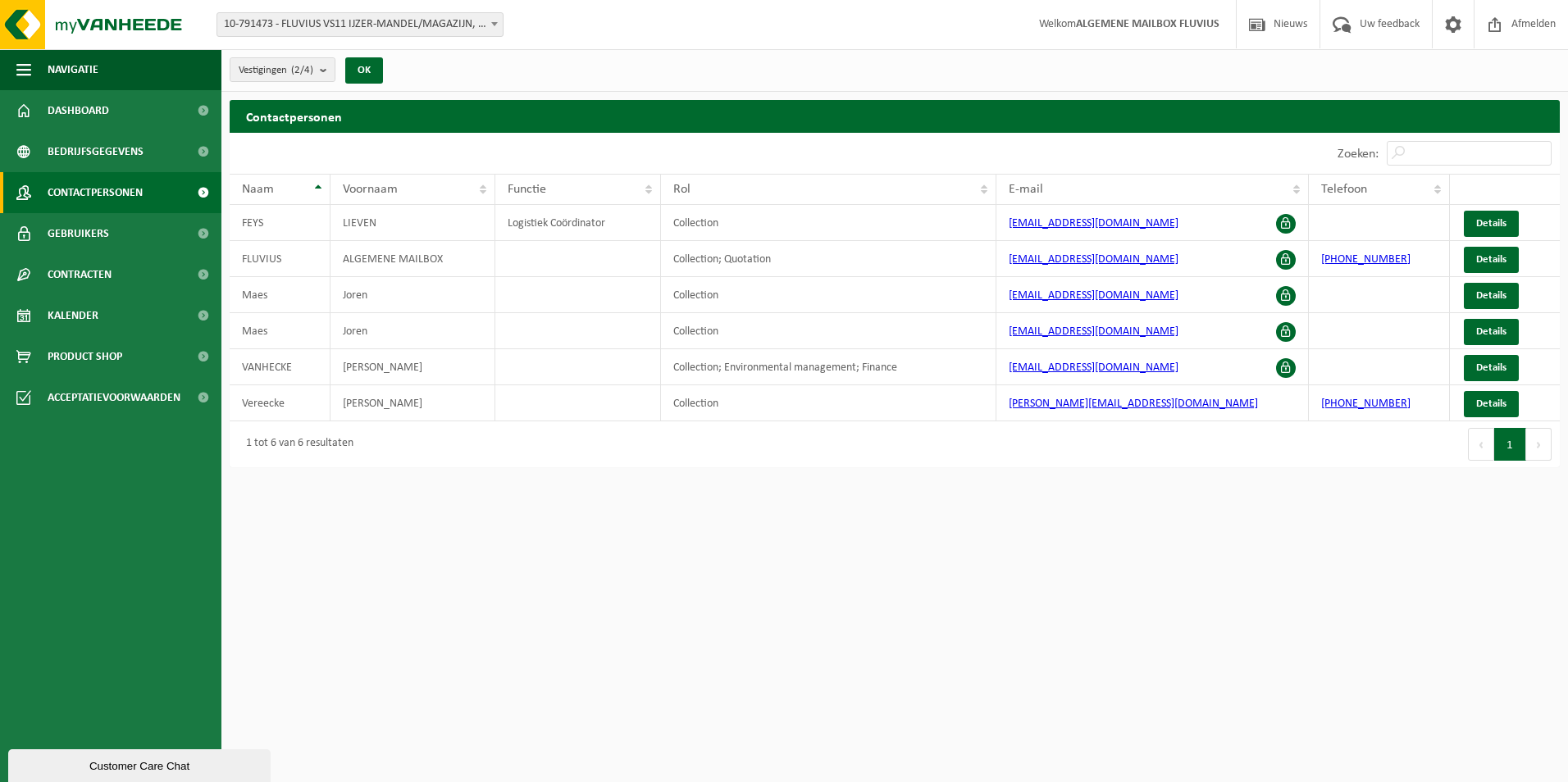
click at [1540, 445] on button "Volgende" at bounding box center [1539, 444] width 26 height 32
click at [79, 228] on span "Gebruikers" at bounding box center [79, 234] width 61 height 41
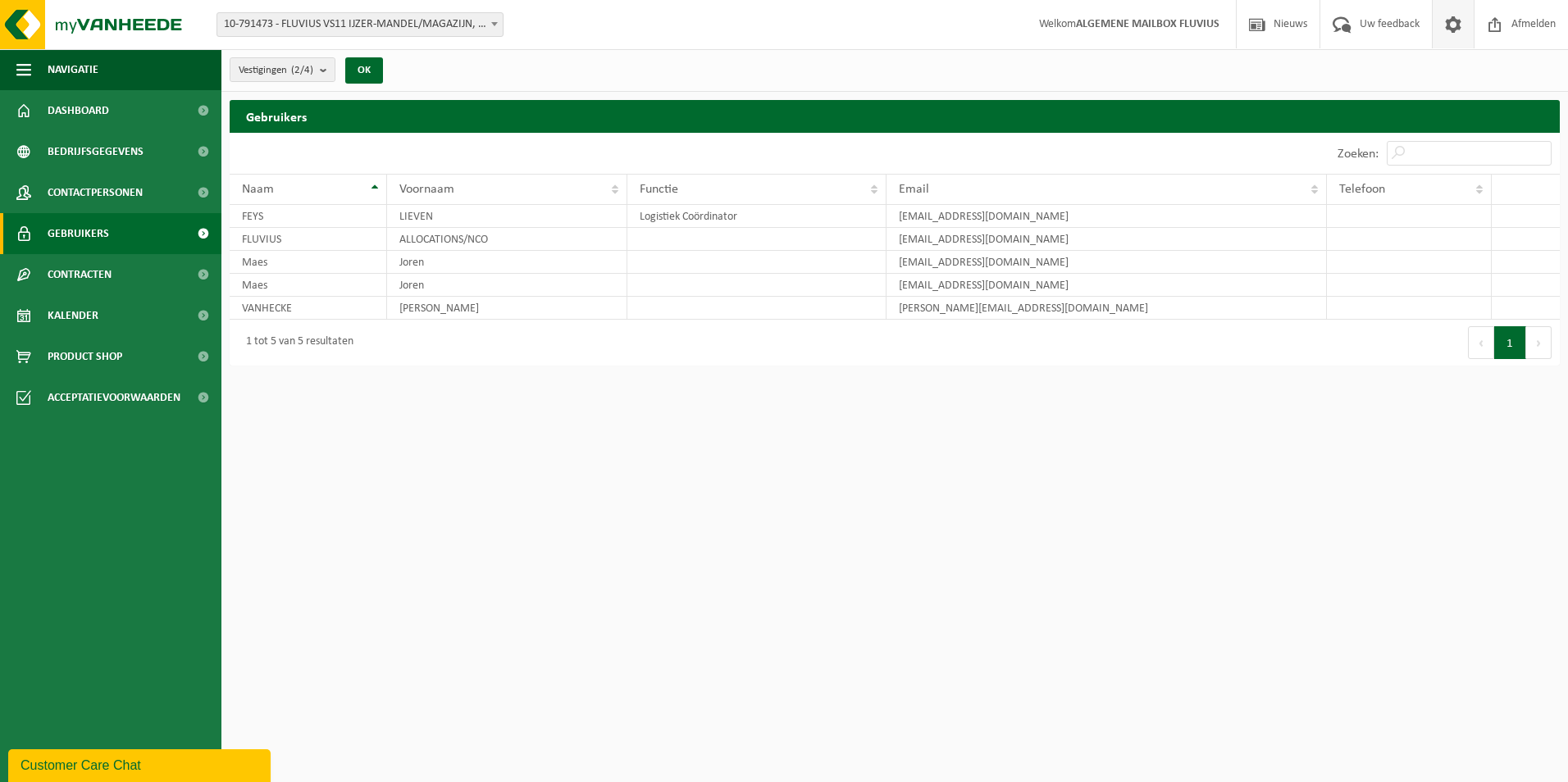
click at [1447, 24] on span at bounding box center [1453, 24] width 25 height 49
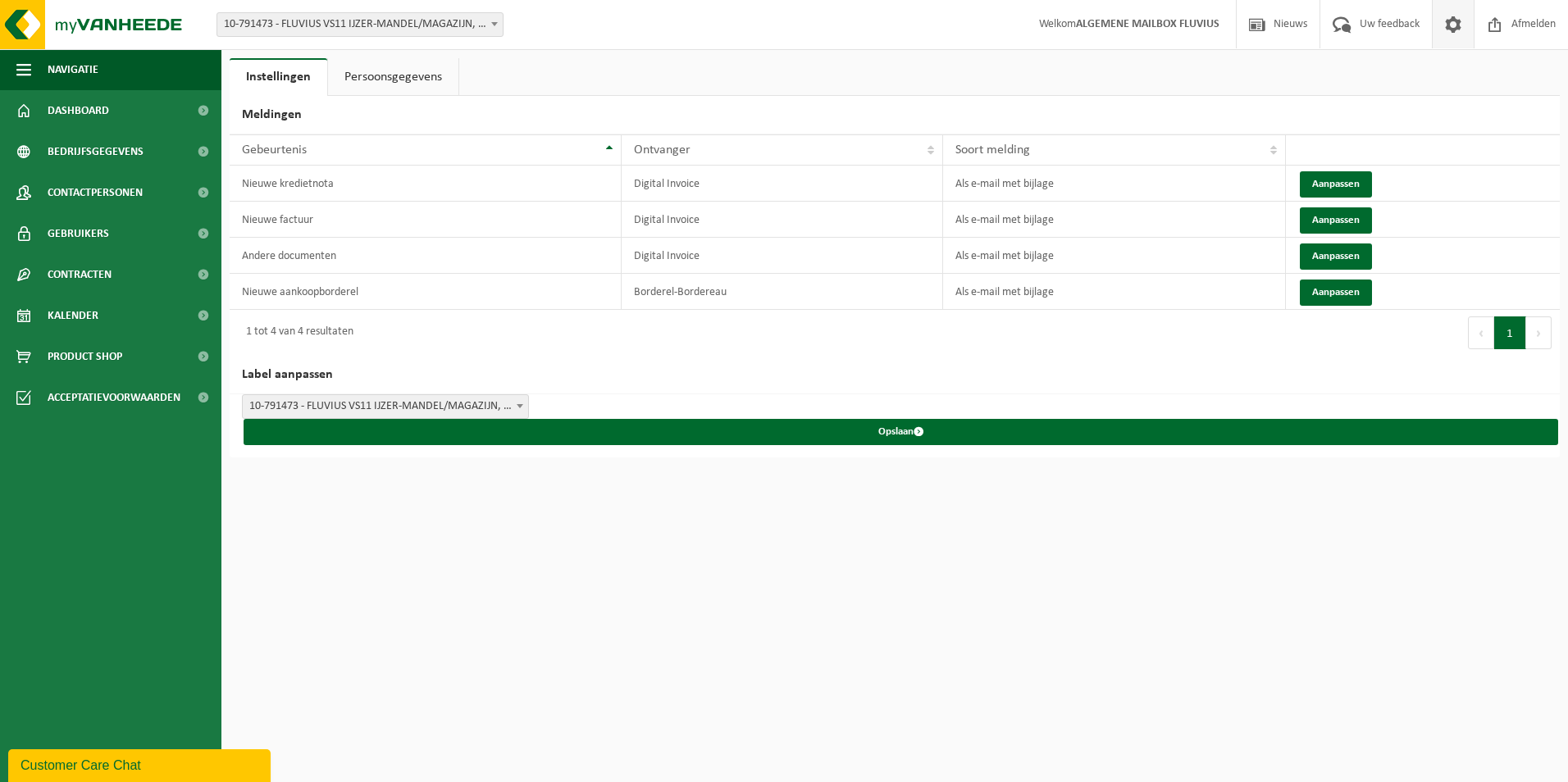
click at [399, 69] on link "Persoonsgegevens" at bounding box center [393, 77] width 131 height 38
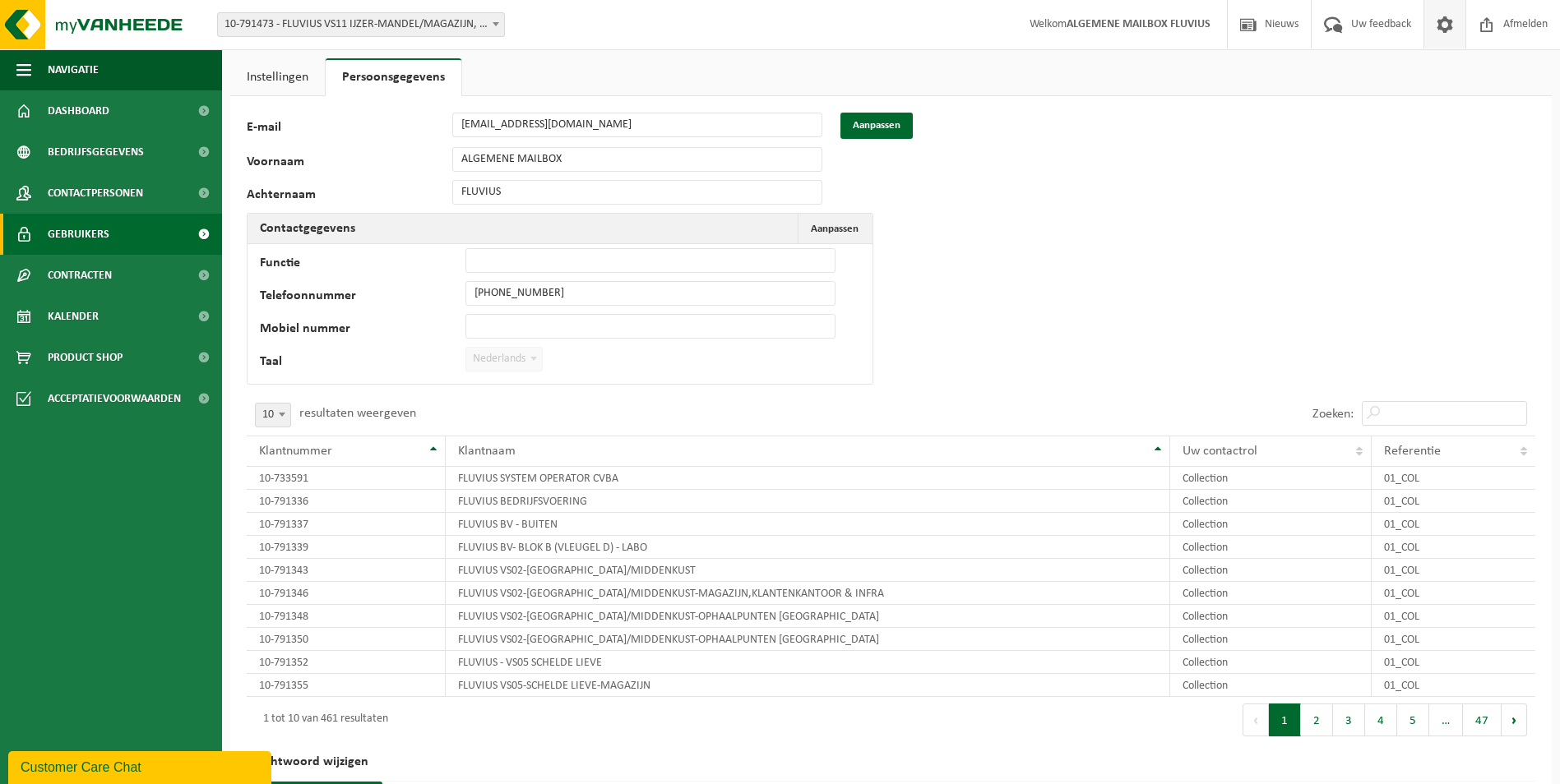
click at [80, 236] on span "Gebruikers" at bounding box center [79, 235] width 62 height 41
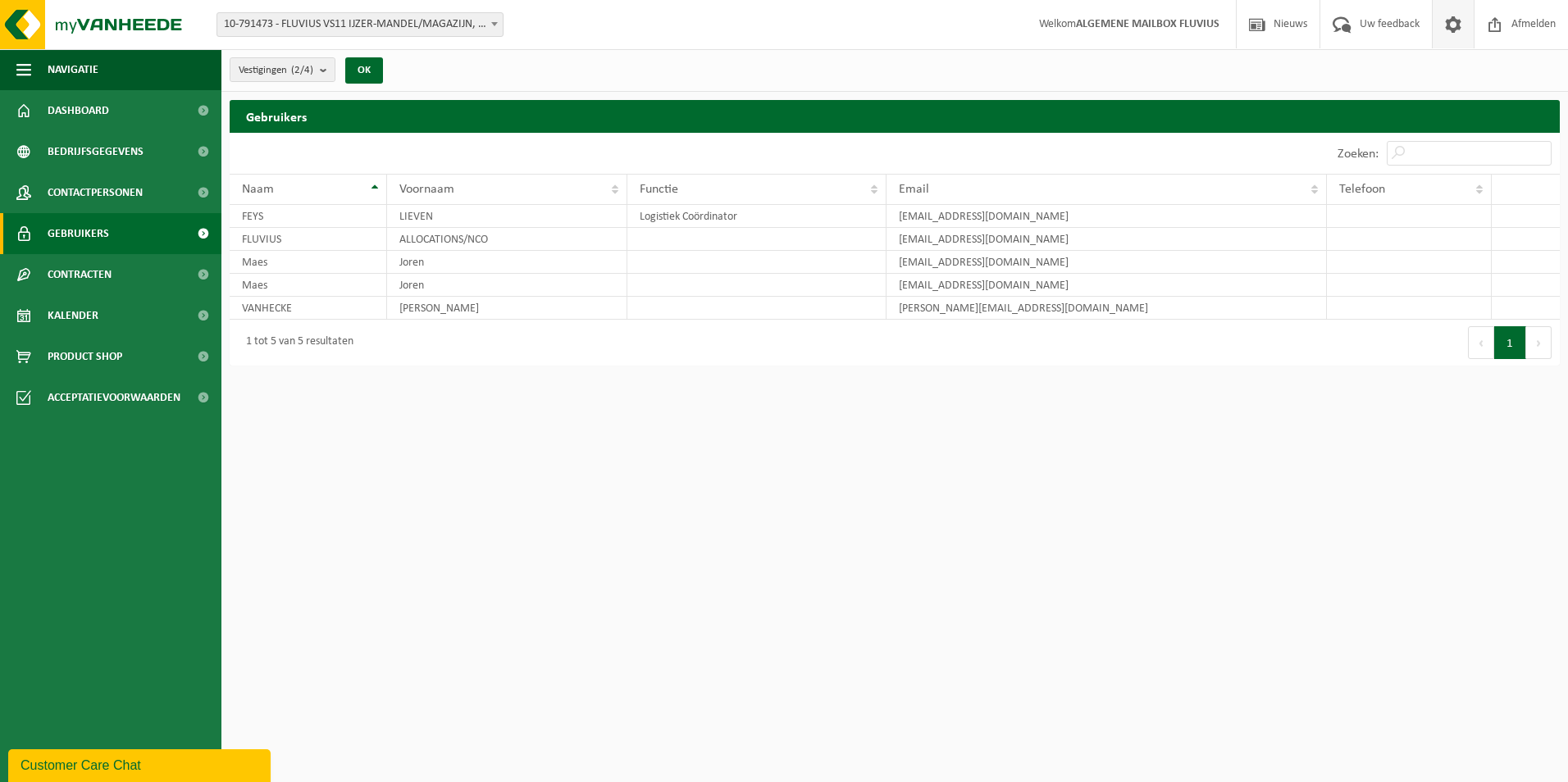
click at [1450, 24] on span at bounding box center [1453, 24] width 25 height 49
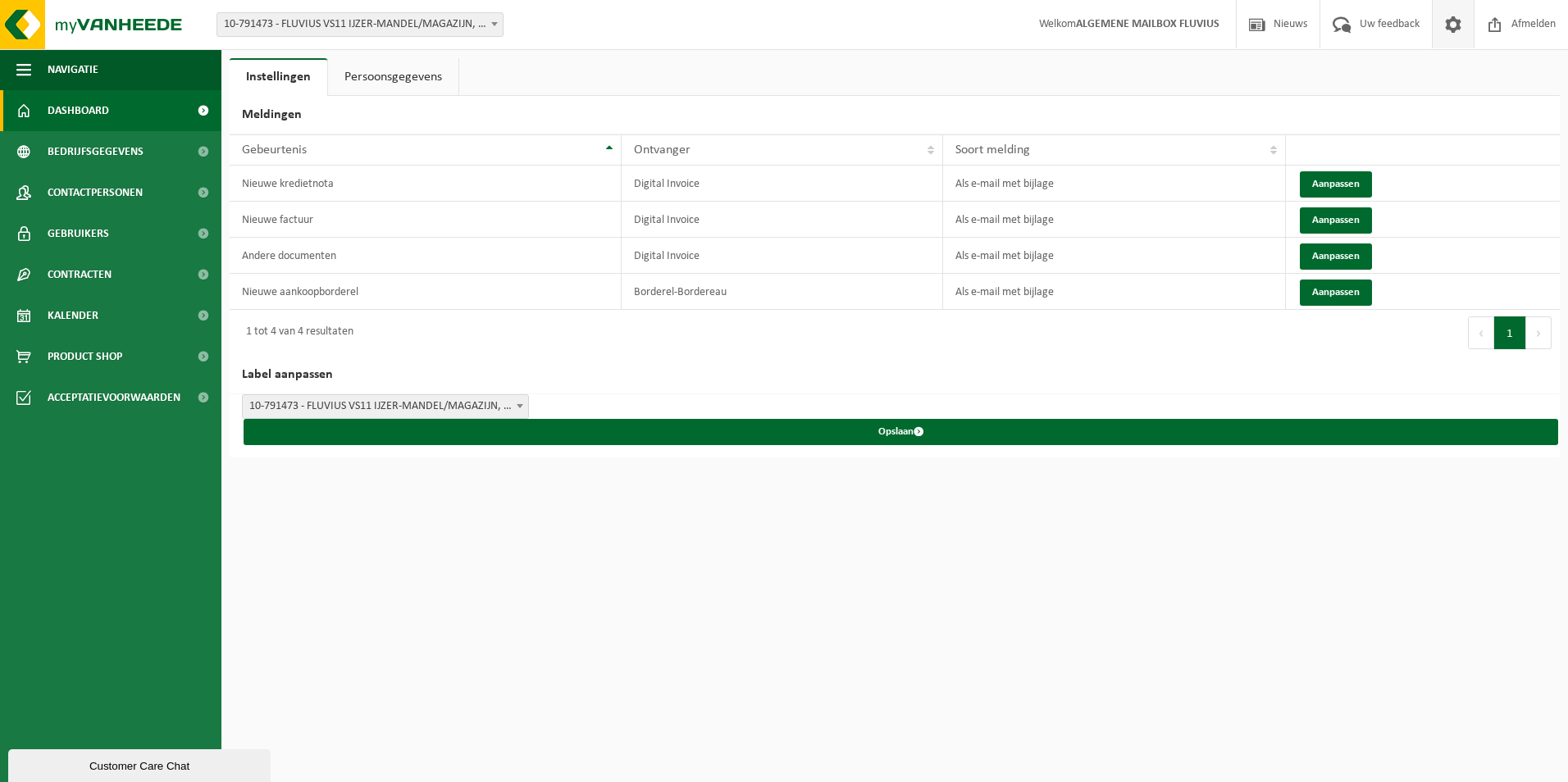
click at [85, 110] on span "Dashboard" at bounding box center [79, 111] width 61 height 41
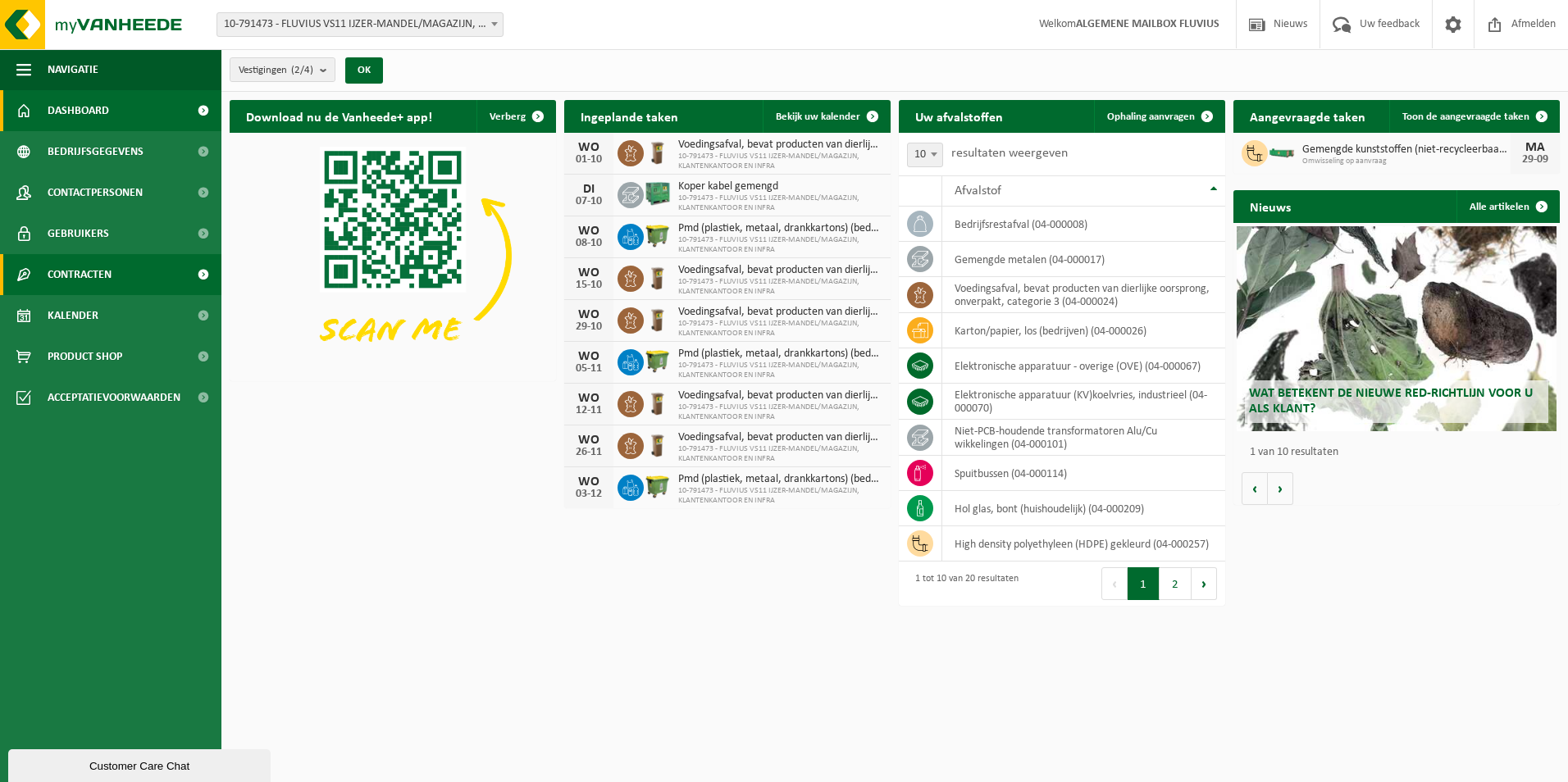
click at [92, 267] on span "Contracten" at bounding box center [79, 275] width 64 height 41
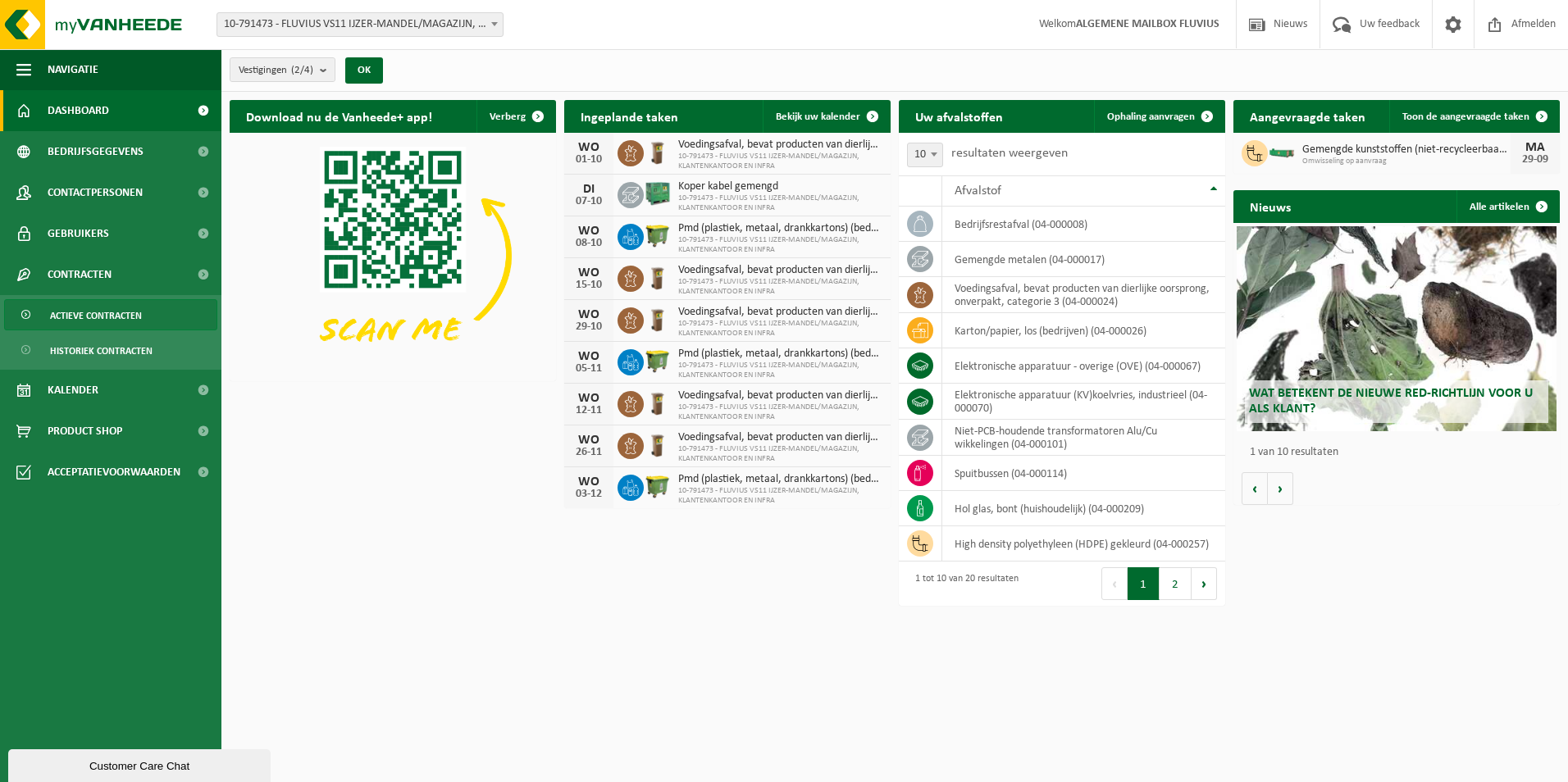
click at [108, 309] on span "Actieve contracten" at bounding box center [96, 316] width 92 height 32
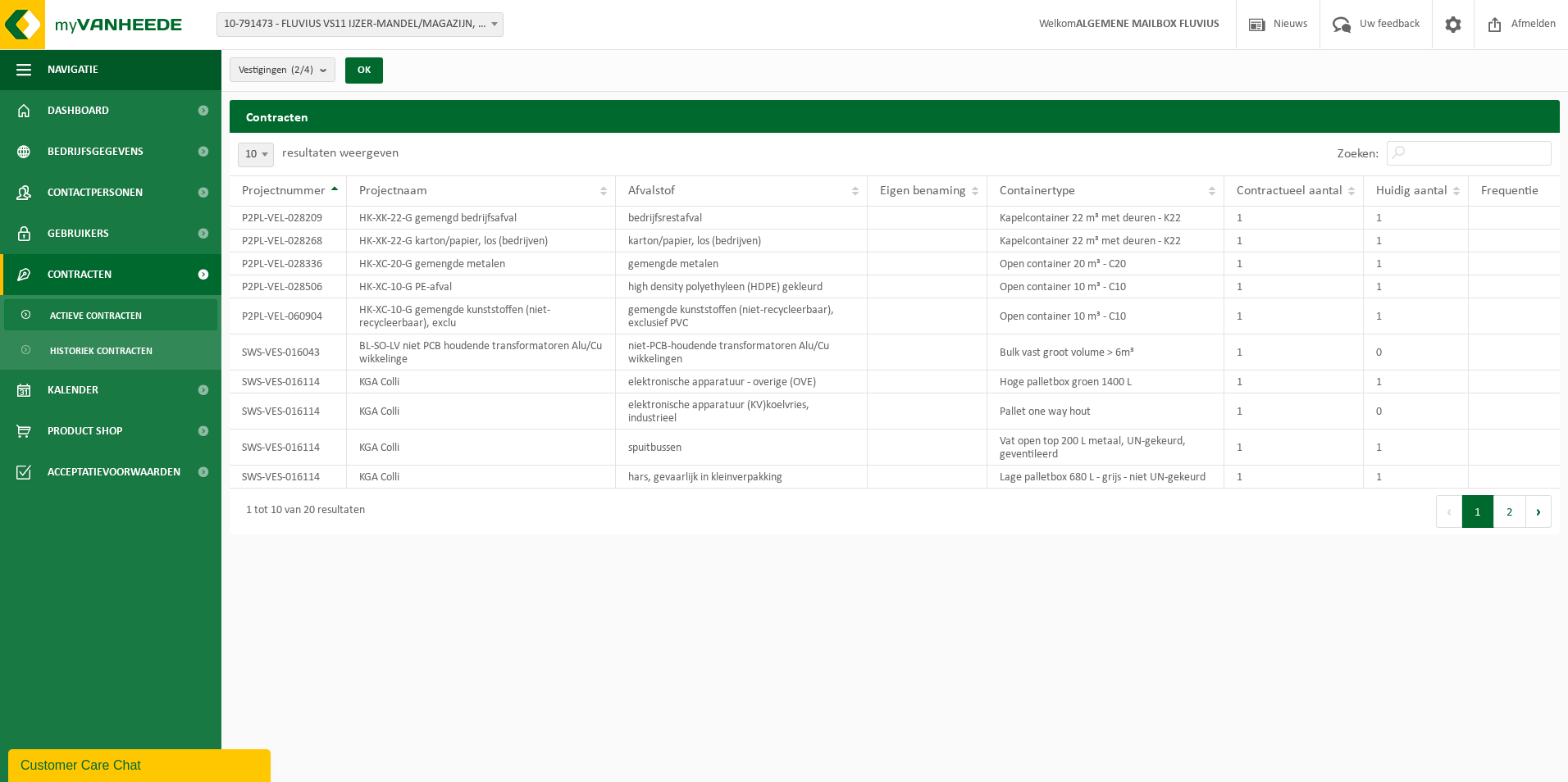
click at [386, 601] on html "Vestiging: 10-733591 - FLUVIUS SYSTEM OPERATOR CVBA - MERELBEKE-MELLE 10-908797…" at bounding box center [784, 391] width 1568 height 782
click at [125, 606] on ul "Navigatie Nieuws Uw feedback Afmelden Dashboard Bedrijfsgegevens Contactpersone…" at bounding box center [110, 416] width 221 height 733
click at [1116, 546] on html "Vestiging: 10-733591 - FLUVIUS SYSTEM OPERATOR CVBA - MERELBEKE-MELLE 10-908797…" at bounding box center [784, 391] width 1568 height 782
click at [77, 231] on span "Gebruikers" at bounding box center [79, 234] width 61 height 41
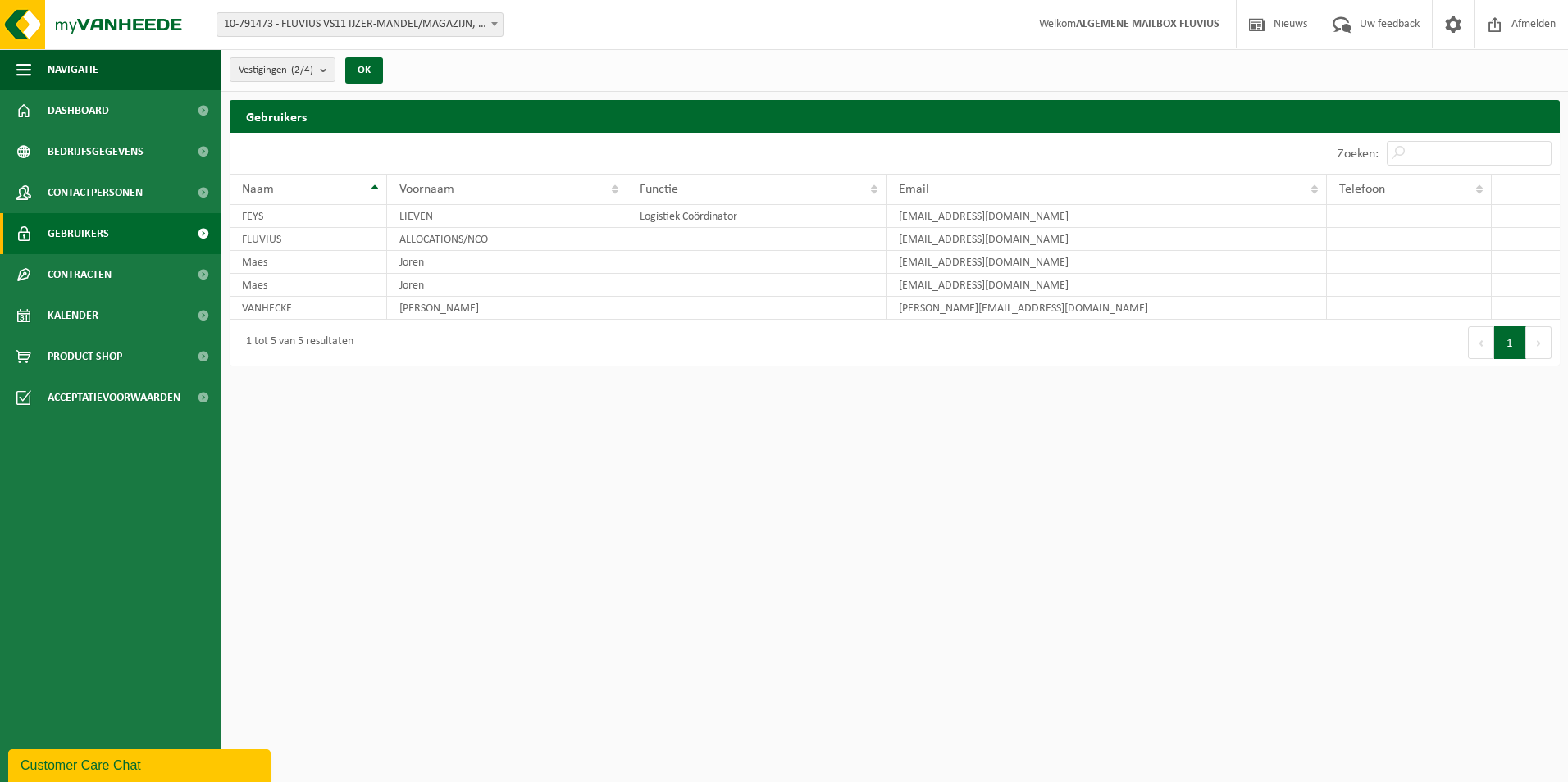
click at [267, 124] on h2 "Gebruikers" at bounding box center [895, 115] width 1330 height 32
click at [374, 70] on button "OK" at bounding box center [364, 70] width 38 height 26
click at [91, 154] on span "Bedrijfsgegevens" at bounding box center [96, 152] width 96 height 41
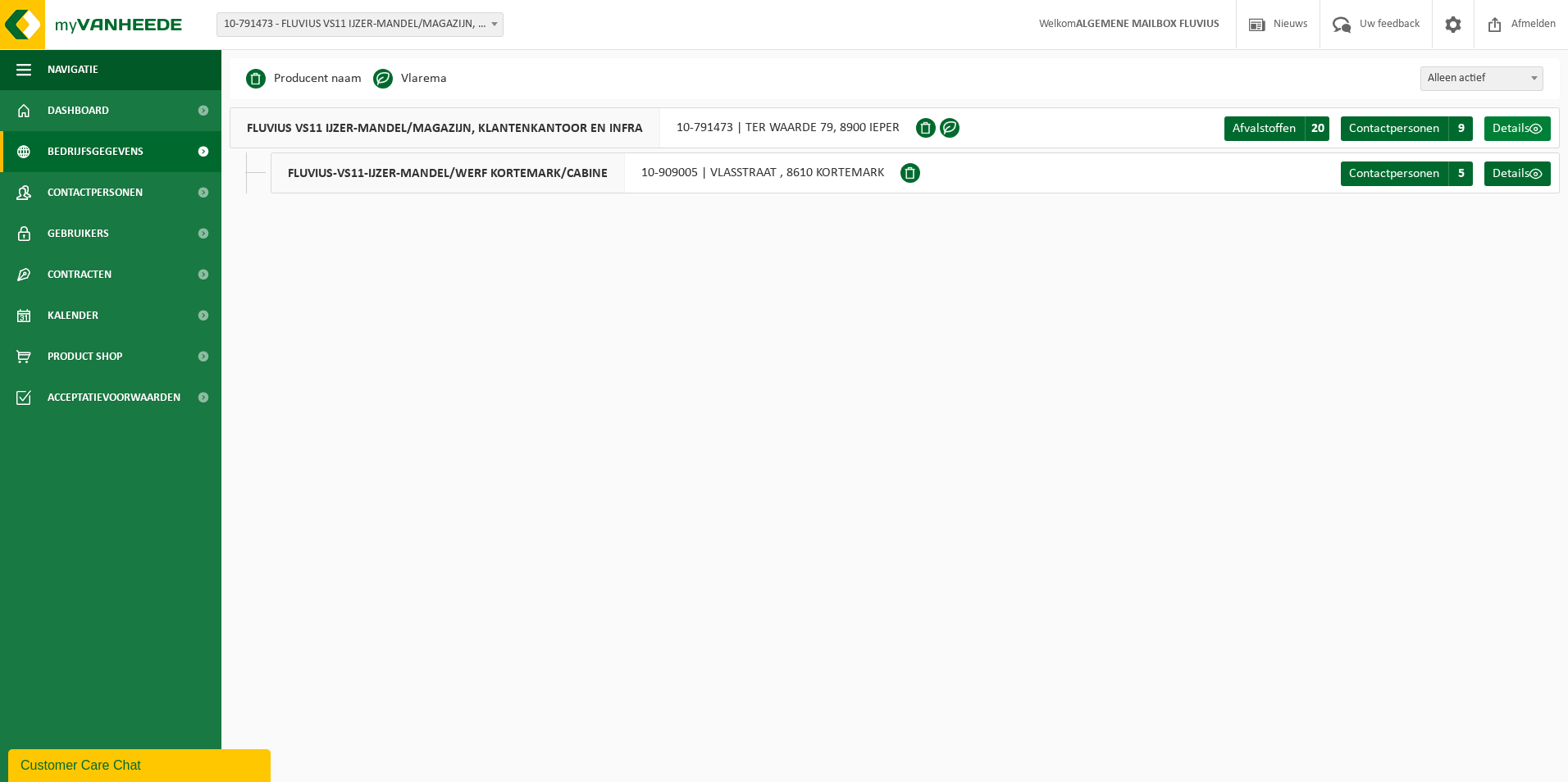
click at [1520, 130] on span "Details" at bounding box center [1510, 128] width 37 height 13
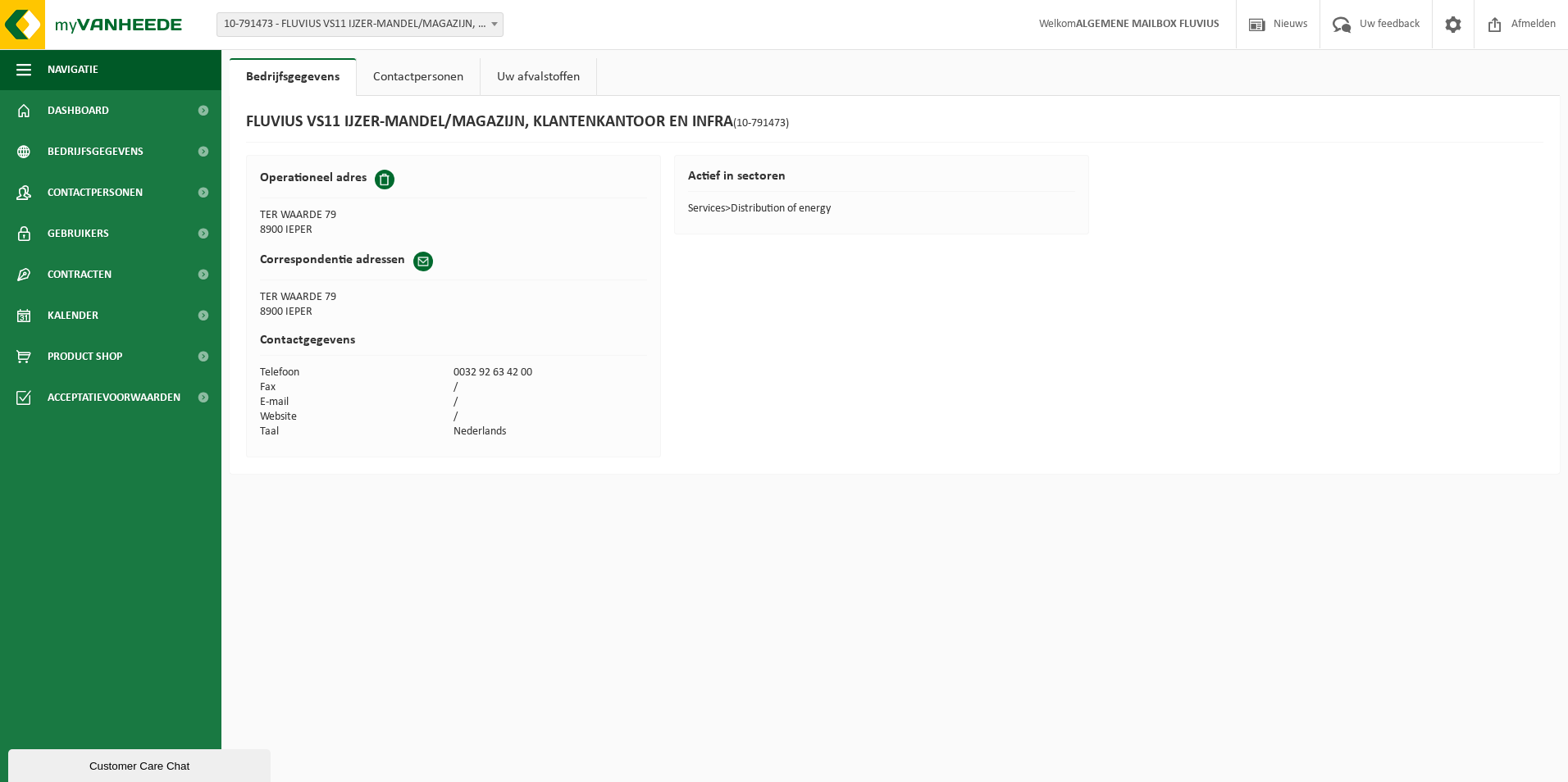
click at [436, 73] on link "Contactpersonen" at bounding box center [418, 77] width 123 height 38
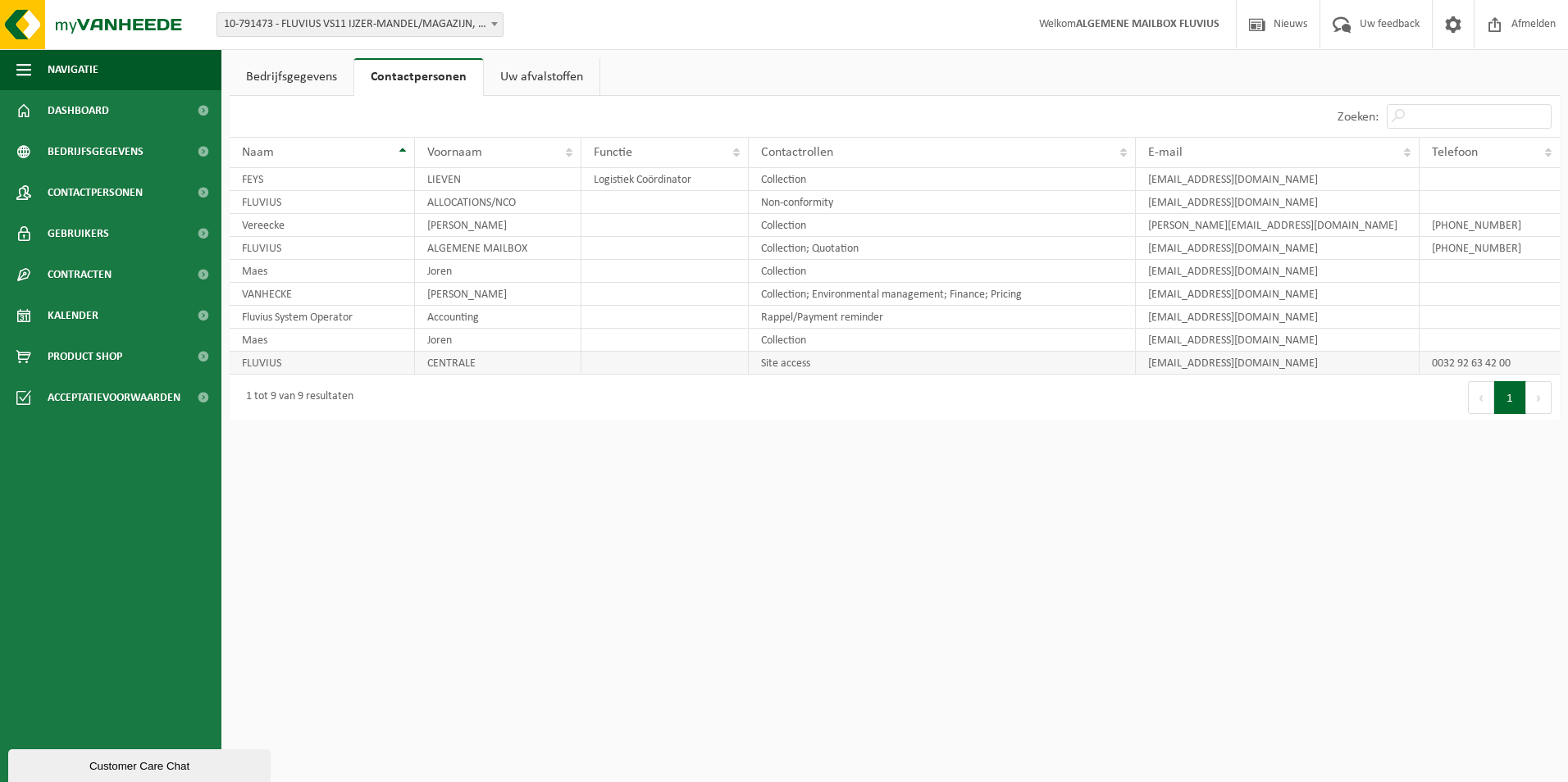
click at [287, 359] on td "FLUVIUS" at bounding box center [322, 363] width 185 height 23
click at [79, 108] on span "Dashboard" at bounding box center [79, 111] width 61 height 41
